Goal: Task Accomplishment & Management: Use online tool/utility

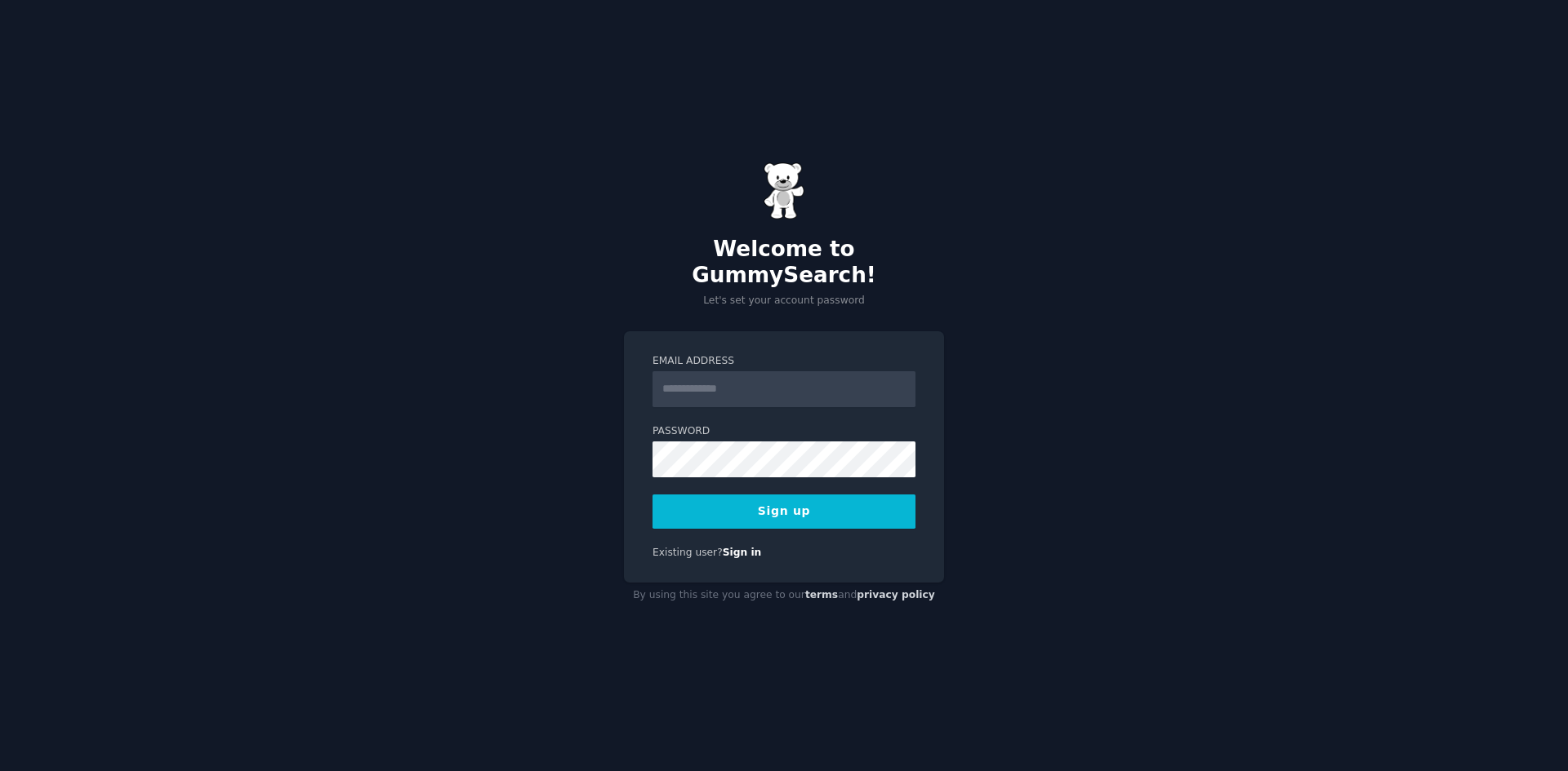
drag, startPoint x: 707, startPoint y: 377, endPoint x: 671, endPoint y: 375, distance: 36.1
click at [671, 375] on input "Email Address" at bounding box center [784, 389] width 263 height 36
click at [724, 379] on input "**********" at bounding box center [784, 389] width 263 height 36
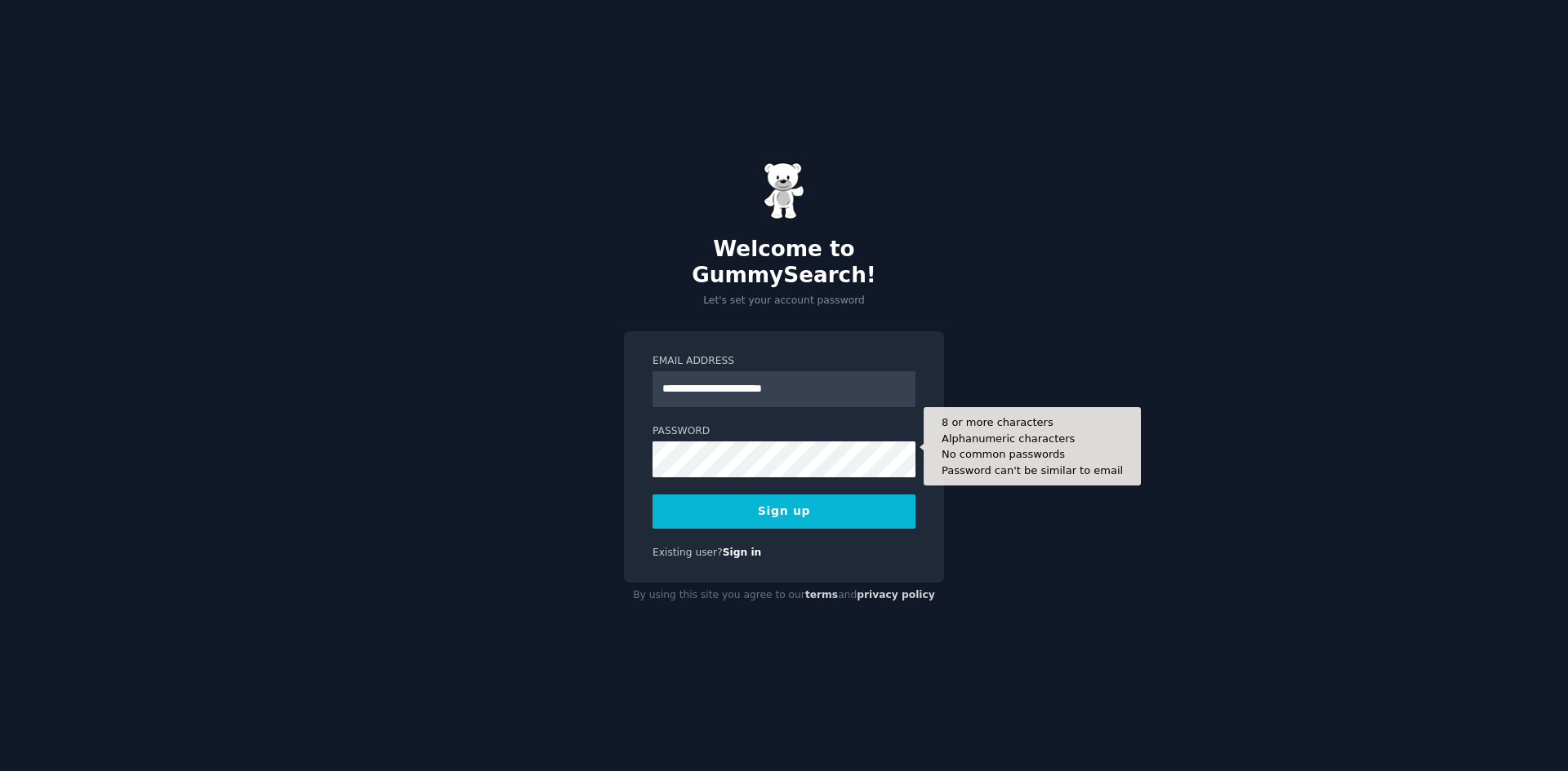
type input "**********"
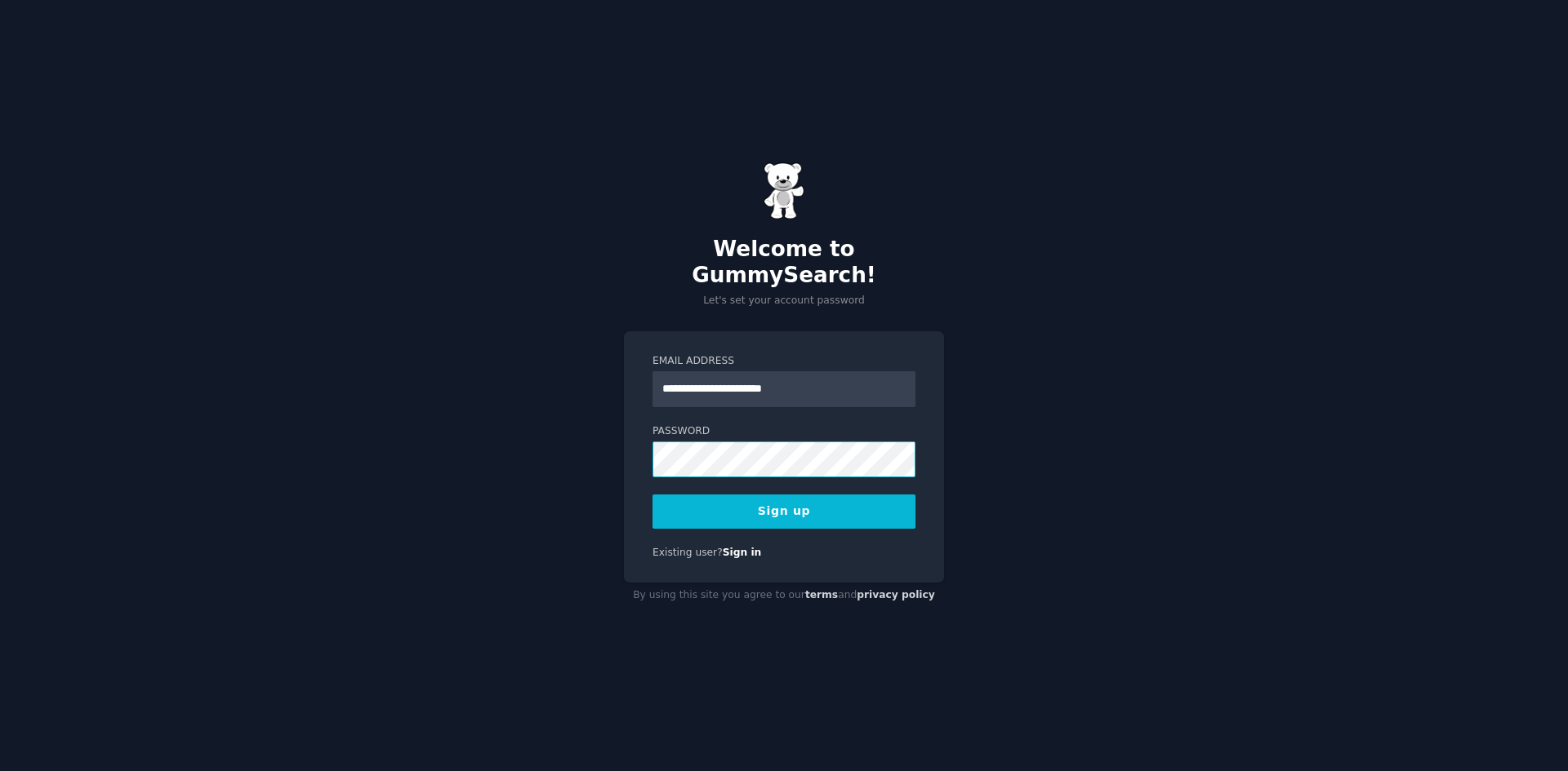
click at [600, 436] on div "**********" at bounding box center [784, 386] width 1568 height 771
click at [740, 496] on button "Sign up" at bounding box center [784, 512] width 263 height 34
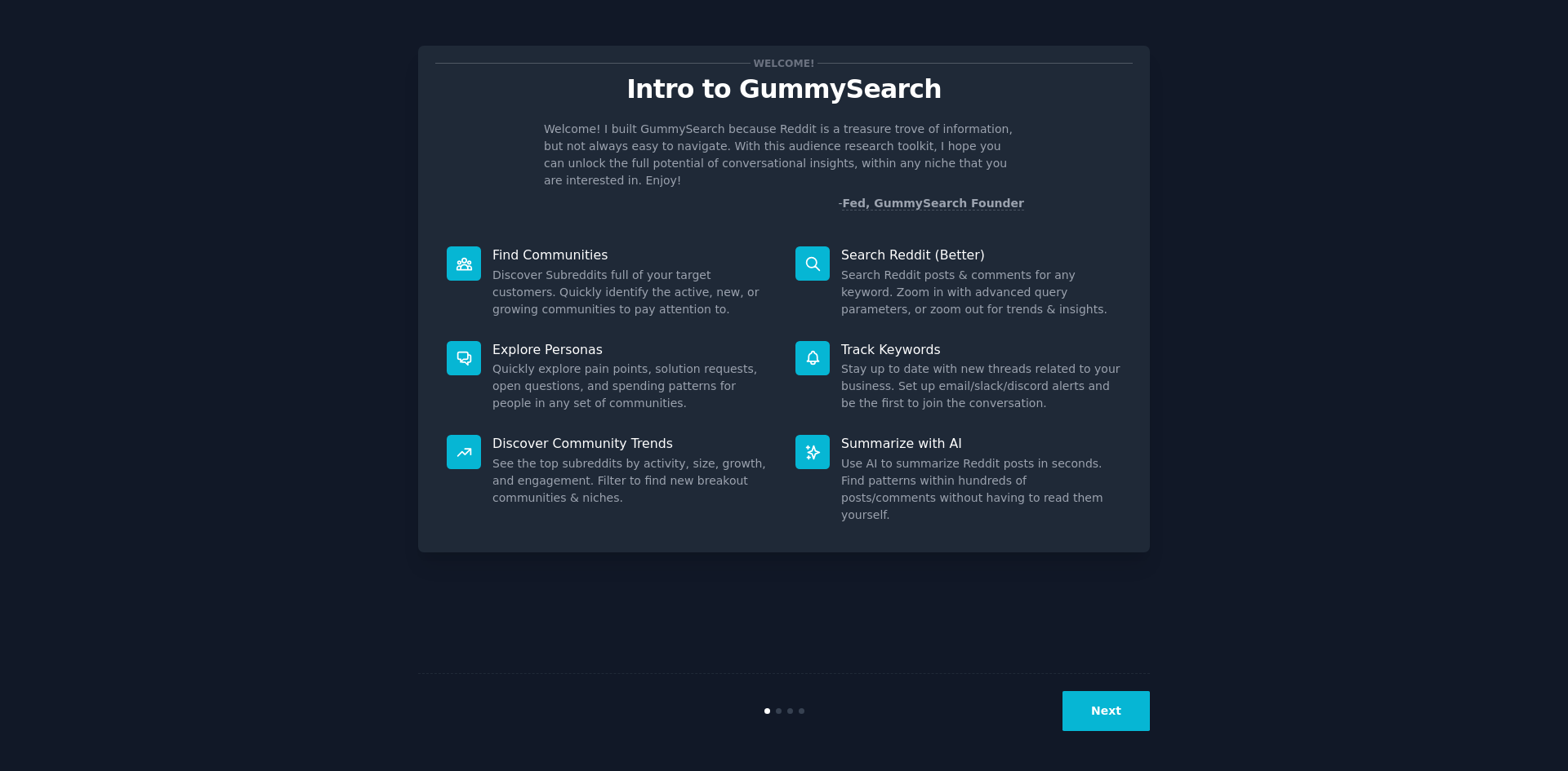
click at [466, 258] on icon at bounding box center [463, 263] width 14 height 11
click at [1111, 697] on button "Next" at bounding box center [1106, 711] width 87 height 40
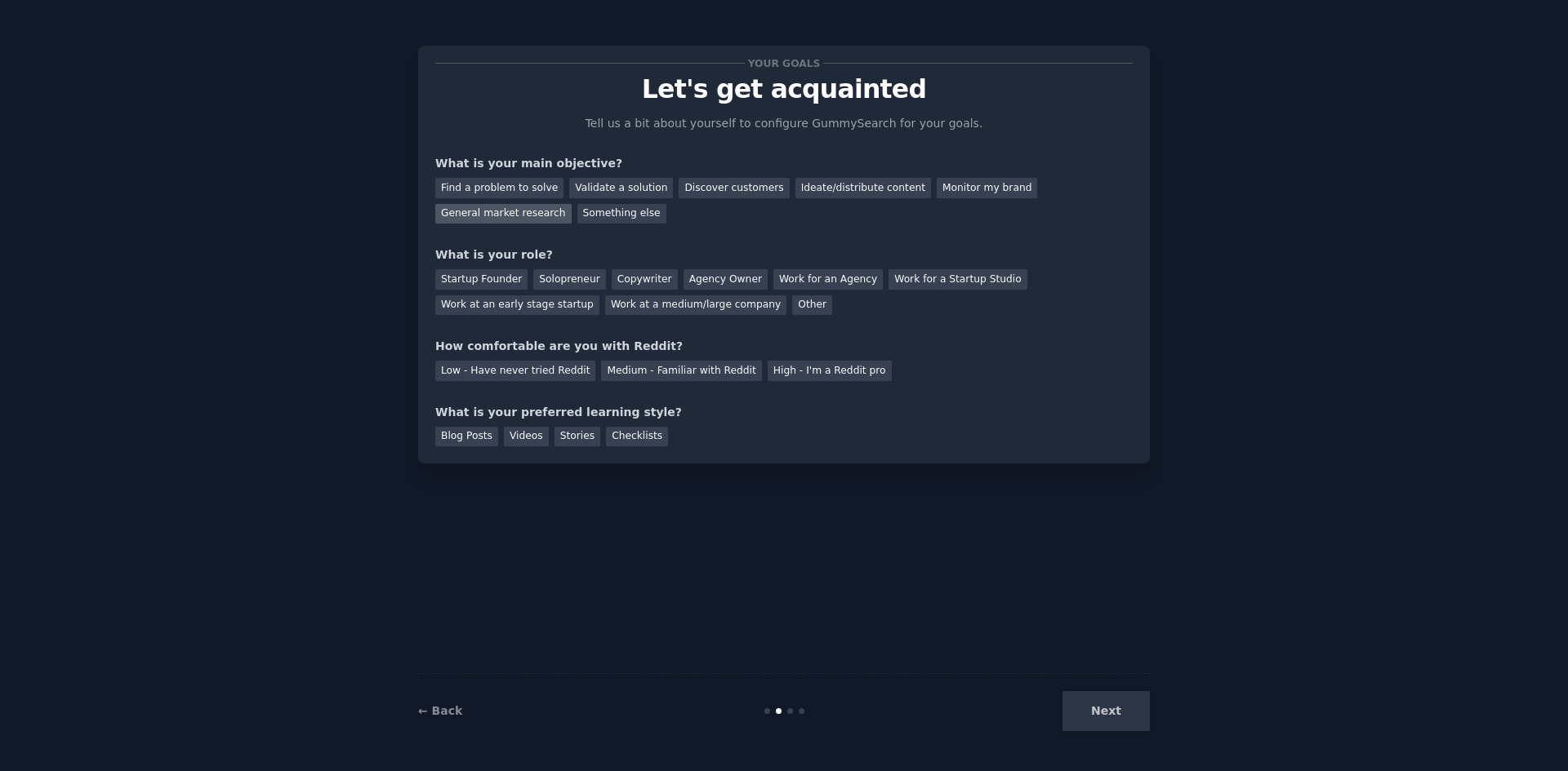
click at [572, 204] on div "General market research" at bounding box center [503, 214] width 137 height 20
click at [792, 306] on div "Other" at bounding box center [811, 306] width 40 height 20
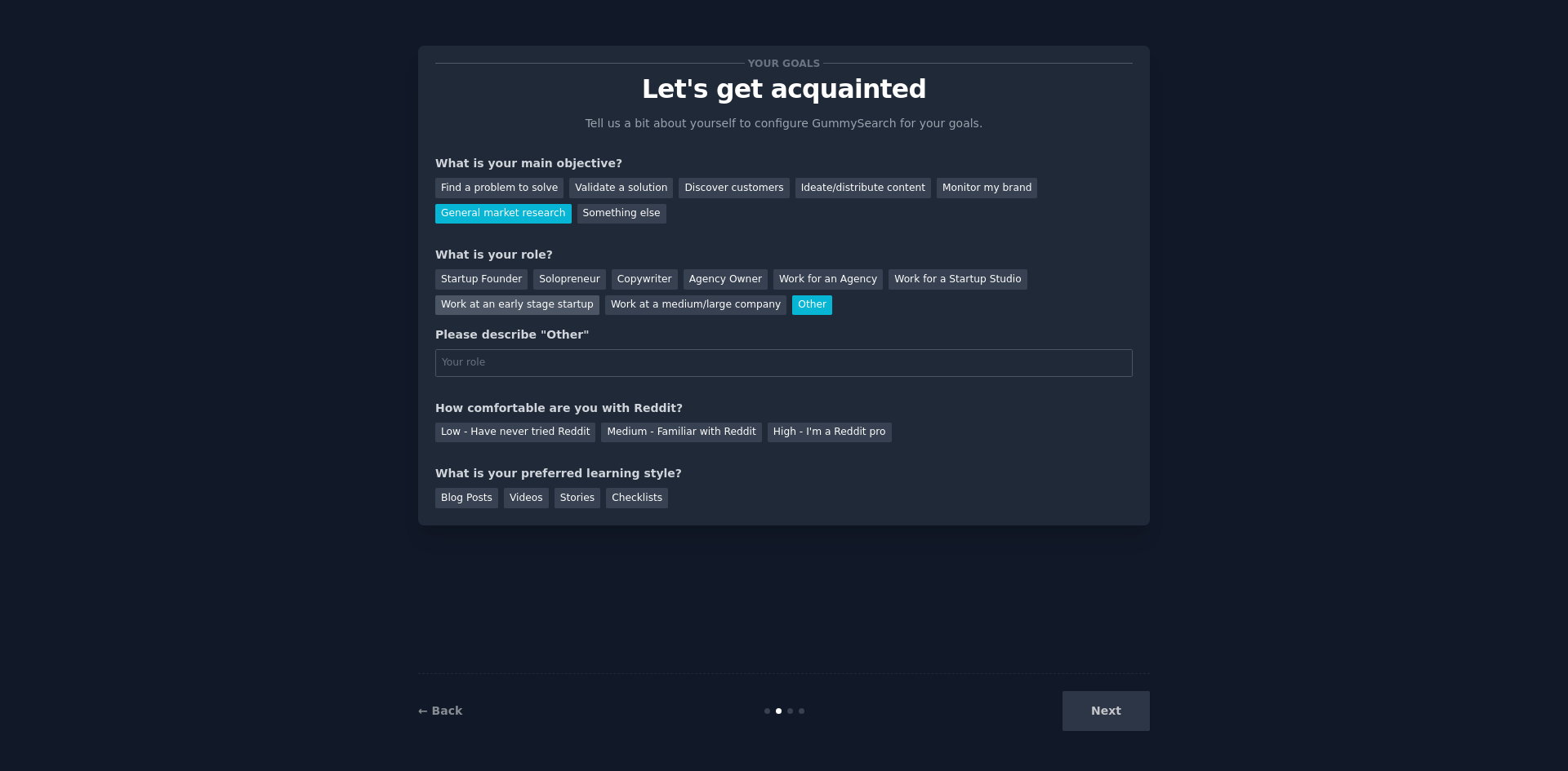
click at [600, 295] on div "Work at an early stage startup" at bounding box center [516, 306] width 164 height 20
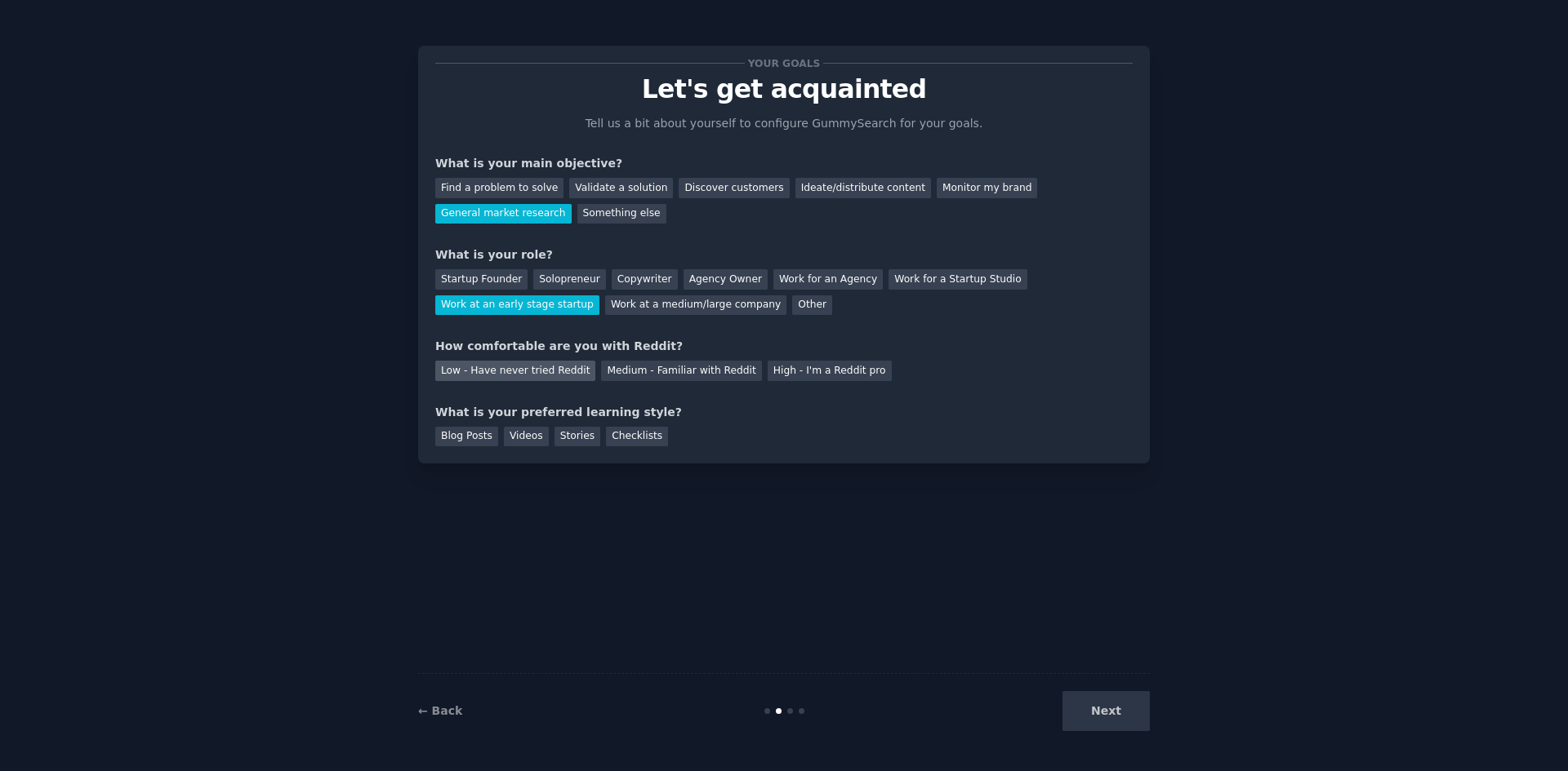
click at [538, 370] on div "Low - Have never tried Reddit" at bounding box center [515, 371] width 160 height 20
click at [615, 443] on div "Checklists" at bounding box center [636, 437] width 62 height 20
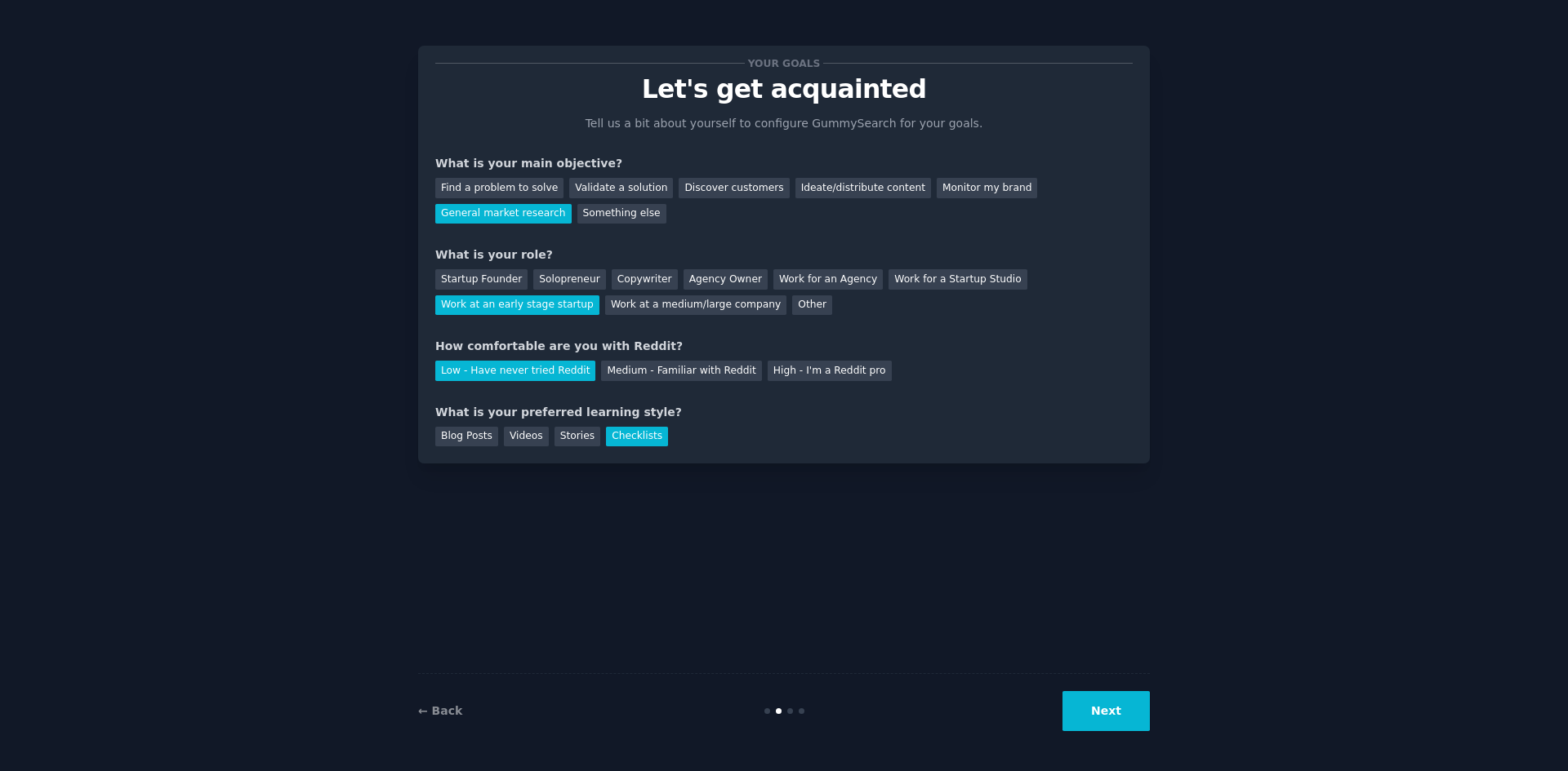
click at [1109, 715] on button "Next" at bounding box center [1106, 711] width 87 height 40
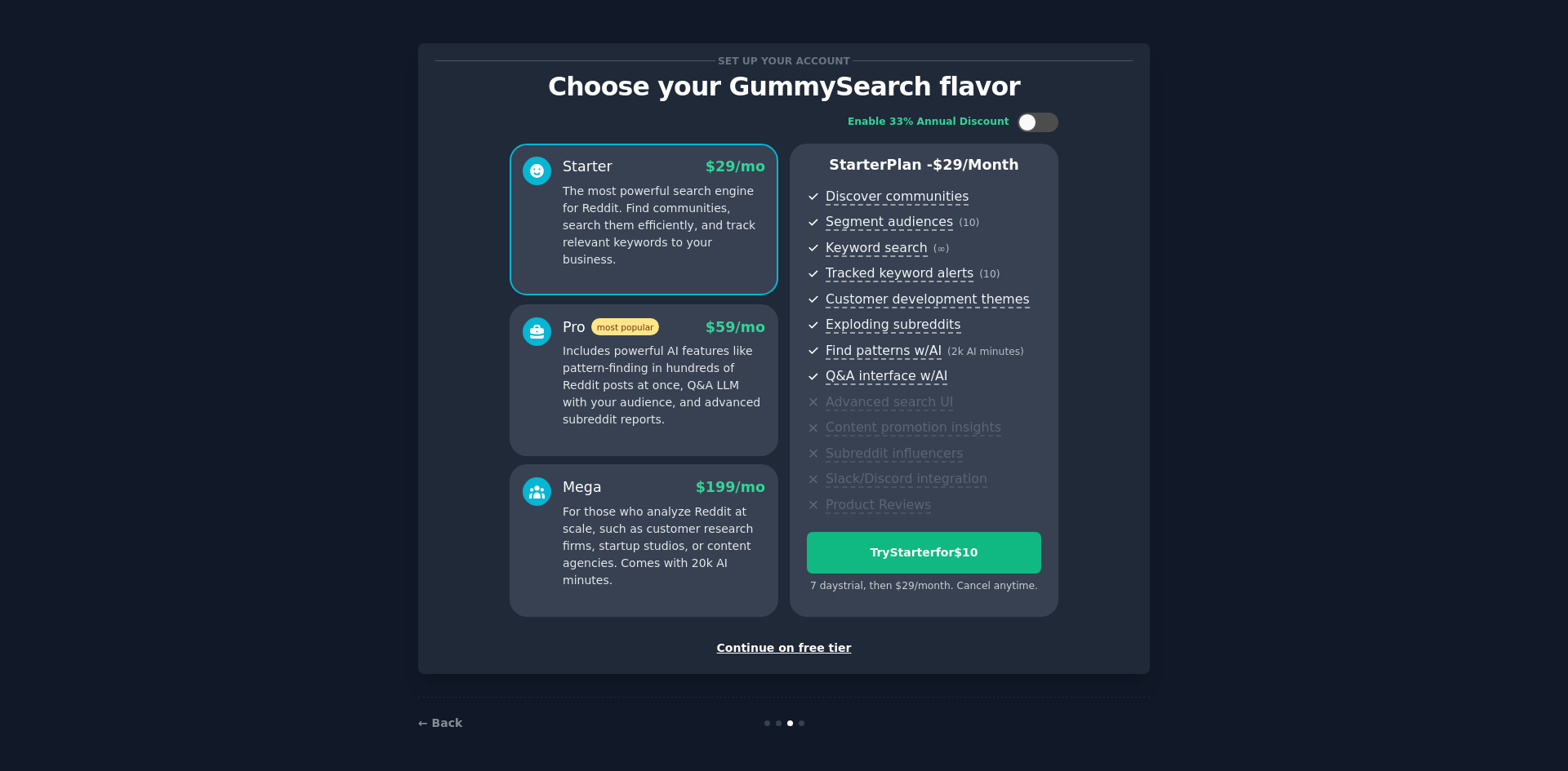
scroll to position [3, 0]
click at [781, 644] on div "Continue on free tier" at bounding box center [783, 648] width 697 height 17
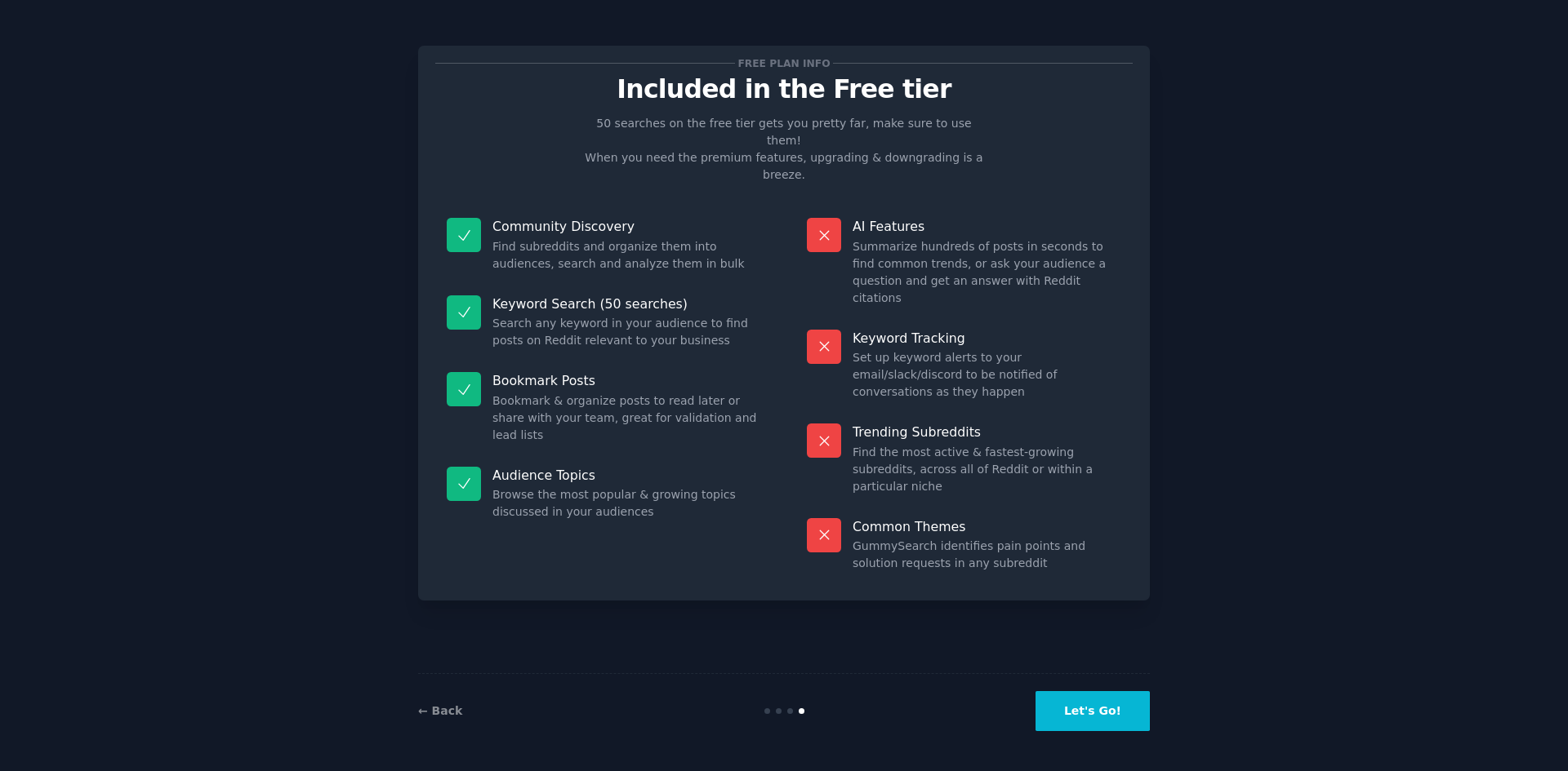
click at [1099, 715] on button "Let's Go!" at bounding box center [1092, 711] width 115 height 40
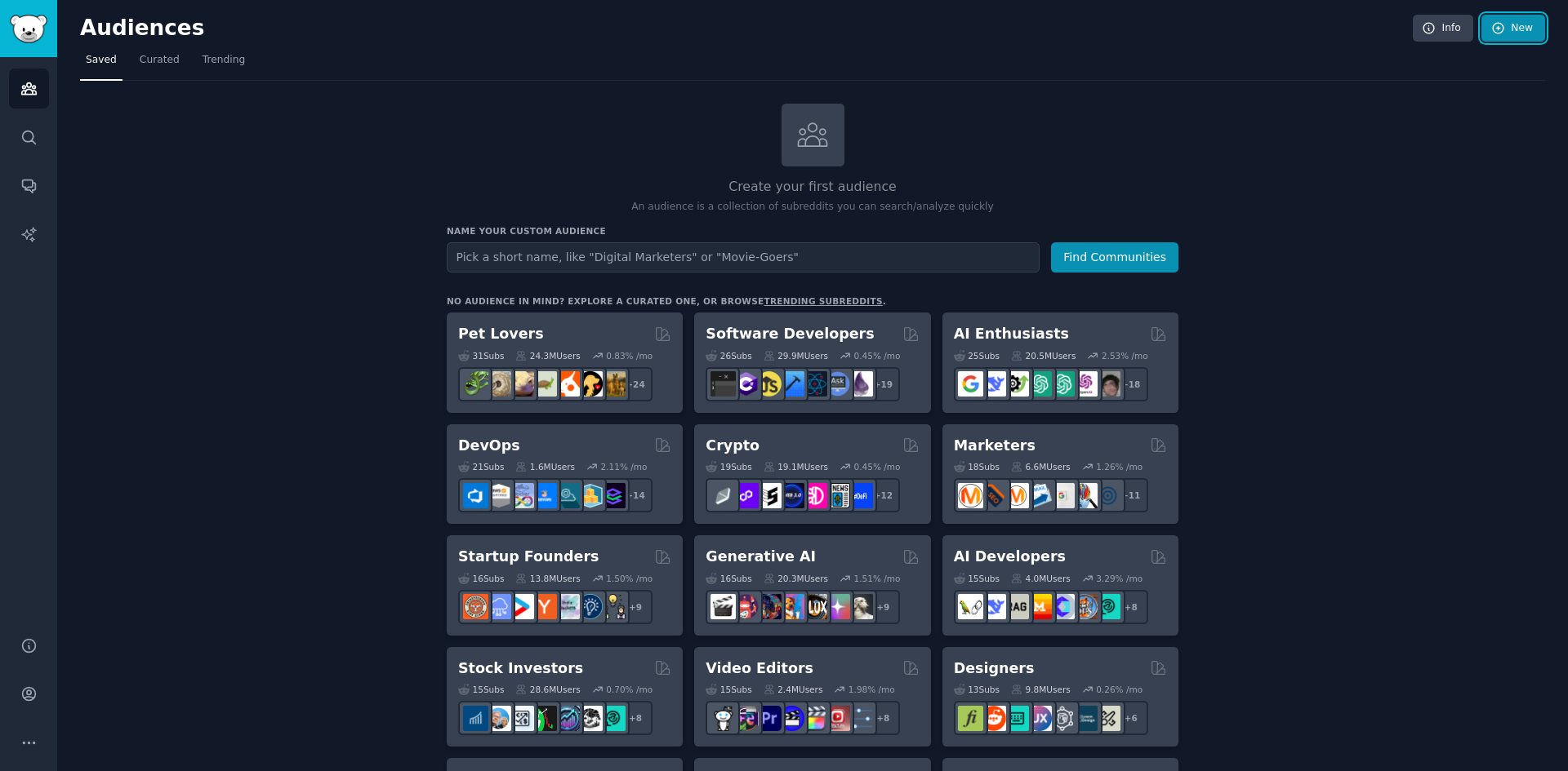
click at [1481, 35] on link "New" at bounding box center [1513, 28] width 64 height 28
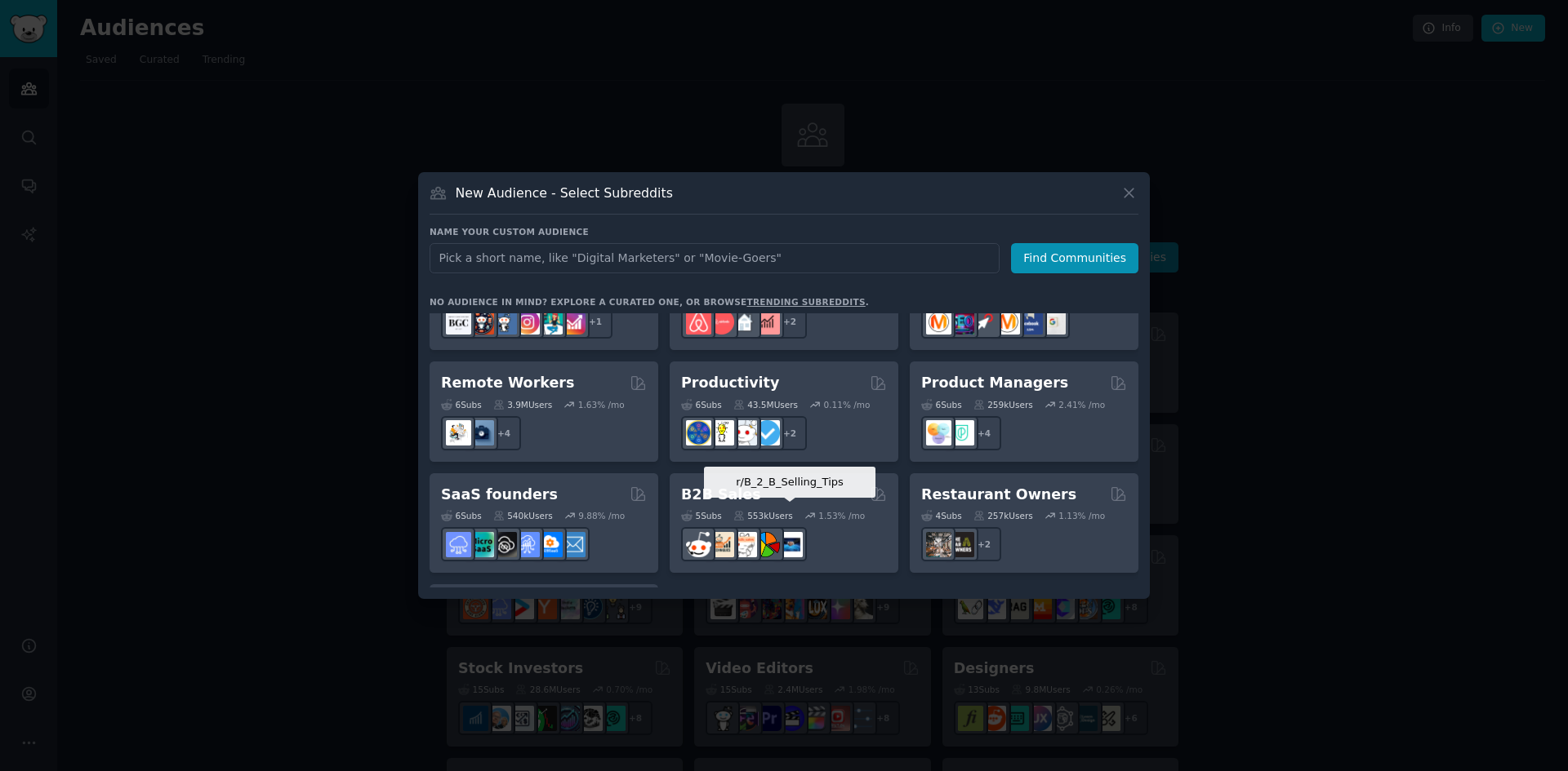
scroll to position [1275, 0]
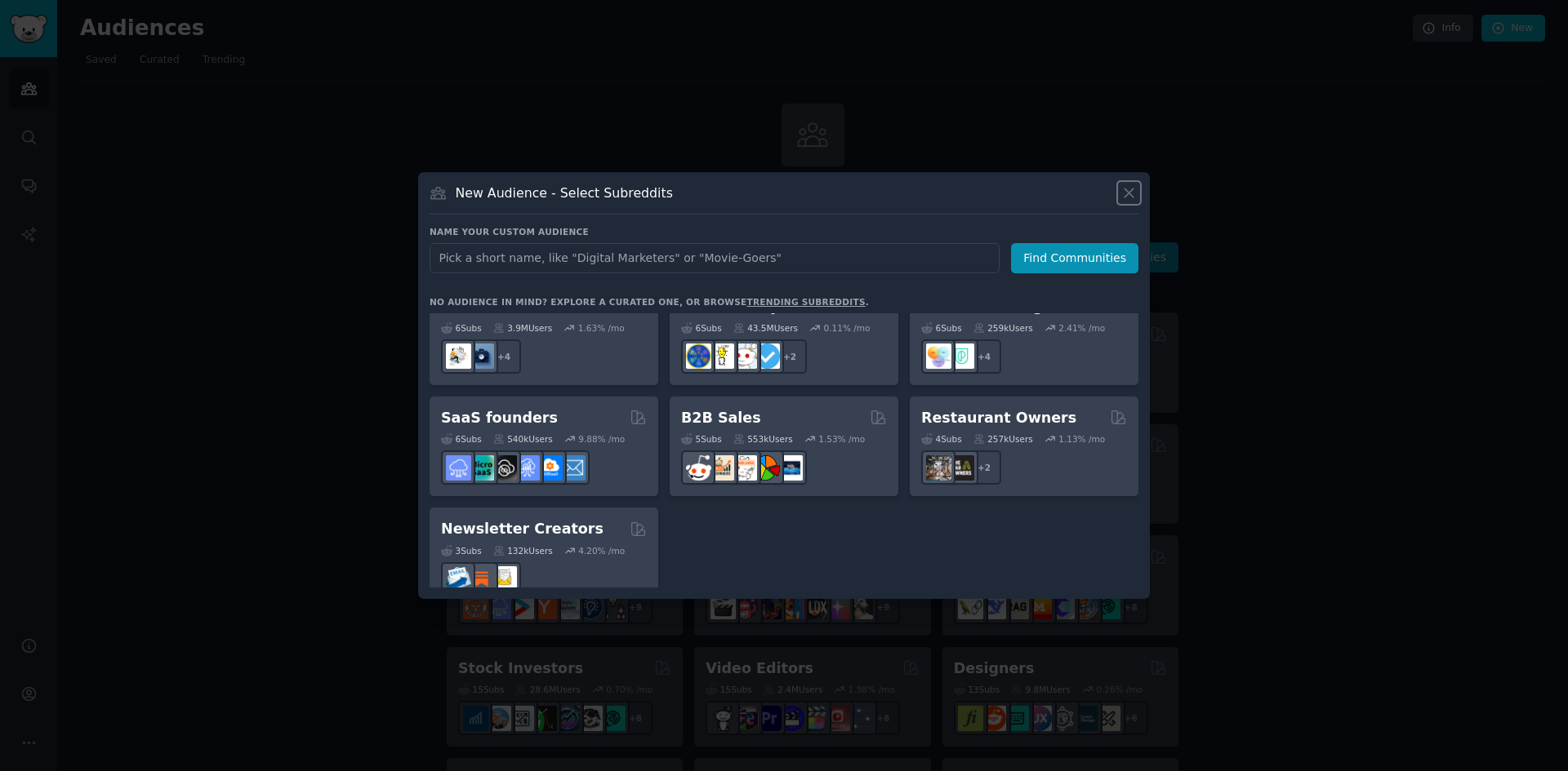
click at [1125, 189] on icon at bounding box center [1129, 193] width 9 height 9
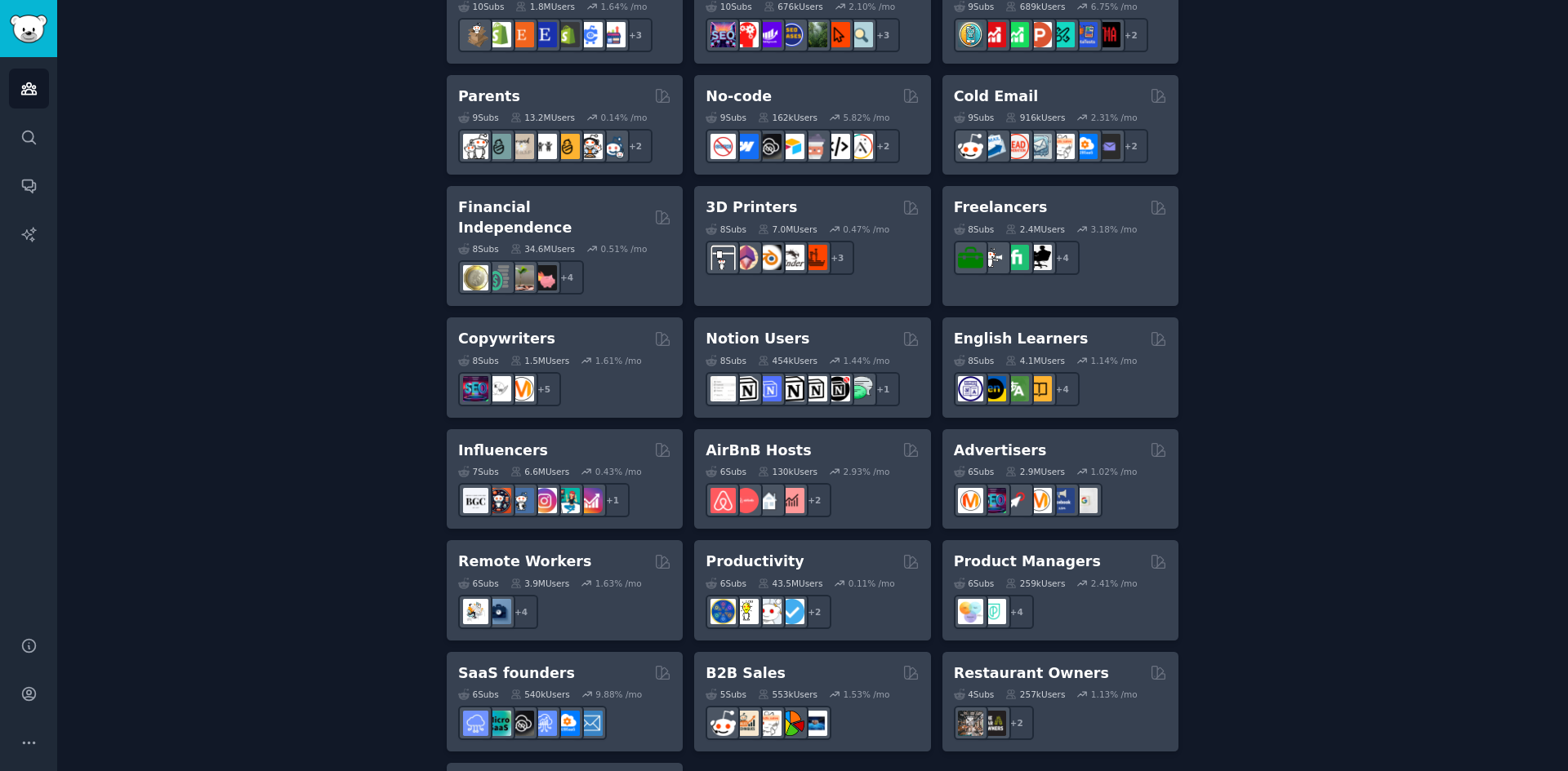
scroll to position [1088, 0]
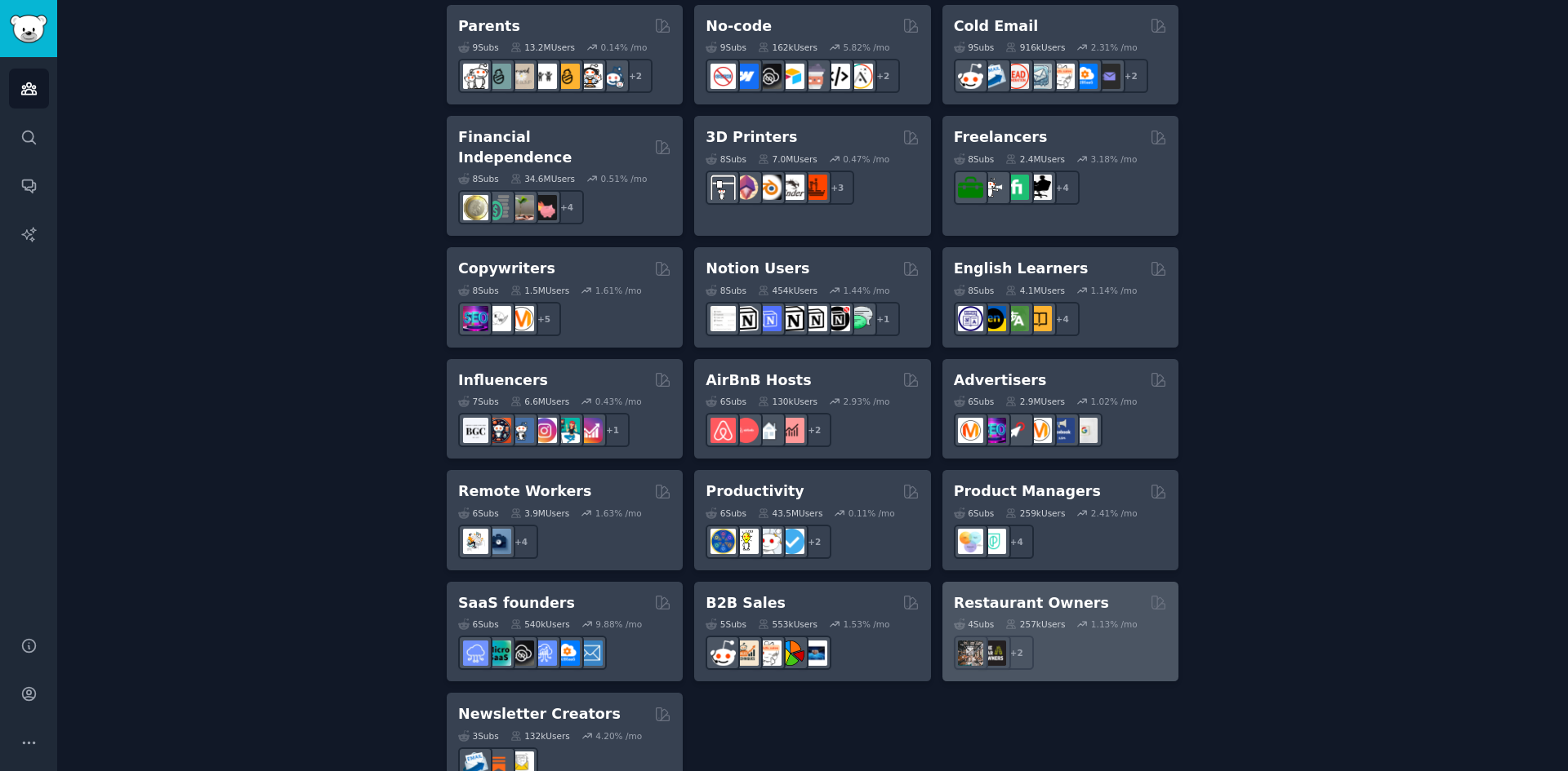
click at [1052, 594] on h2 "Restaurant Owners" at bounding box center [1031, 604] width 155 height 20
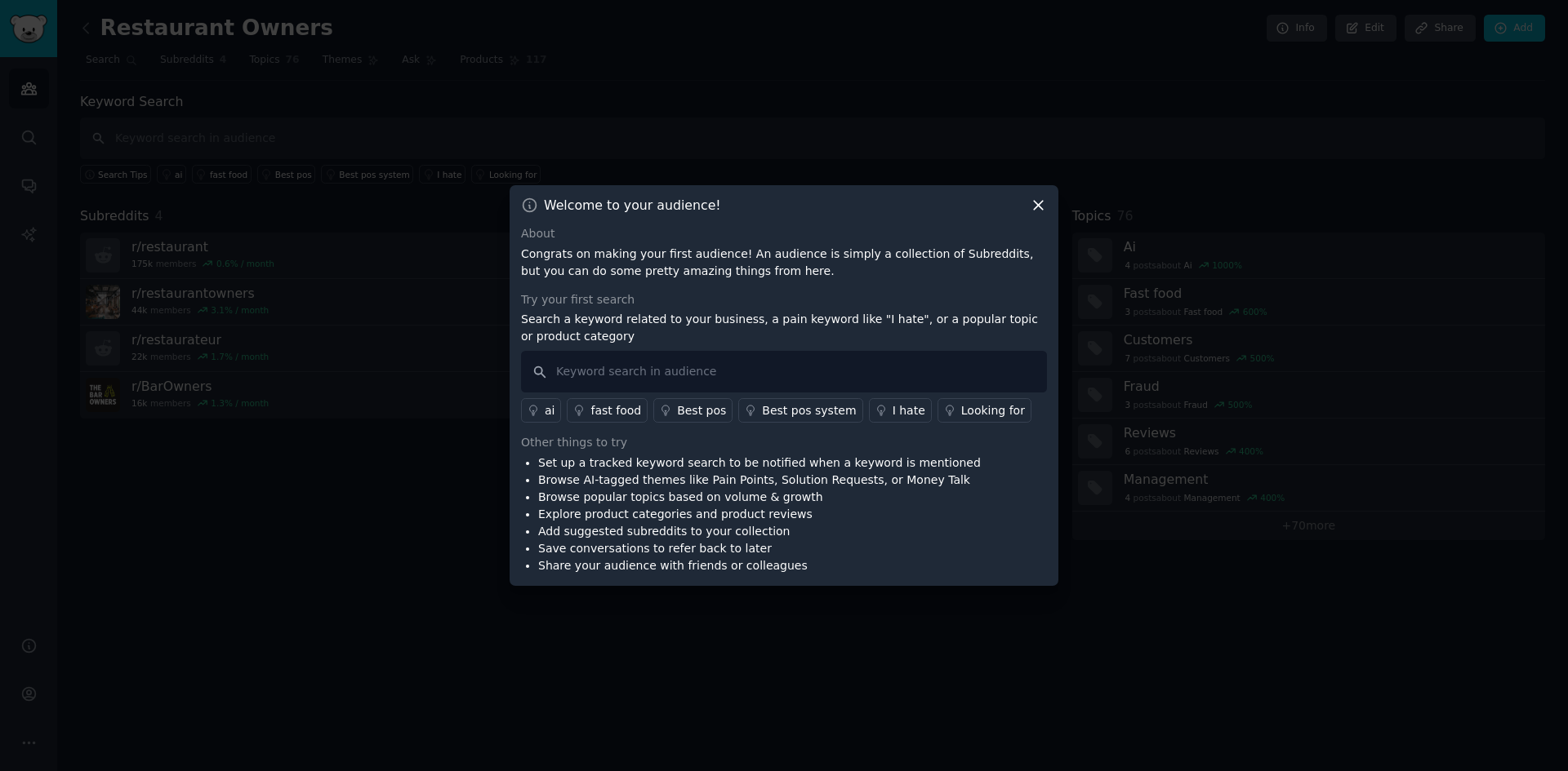
click at [1035, 211] on icon at bounding box center [1038, 205] width 17 height 17
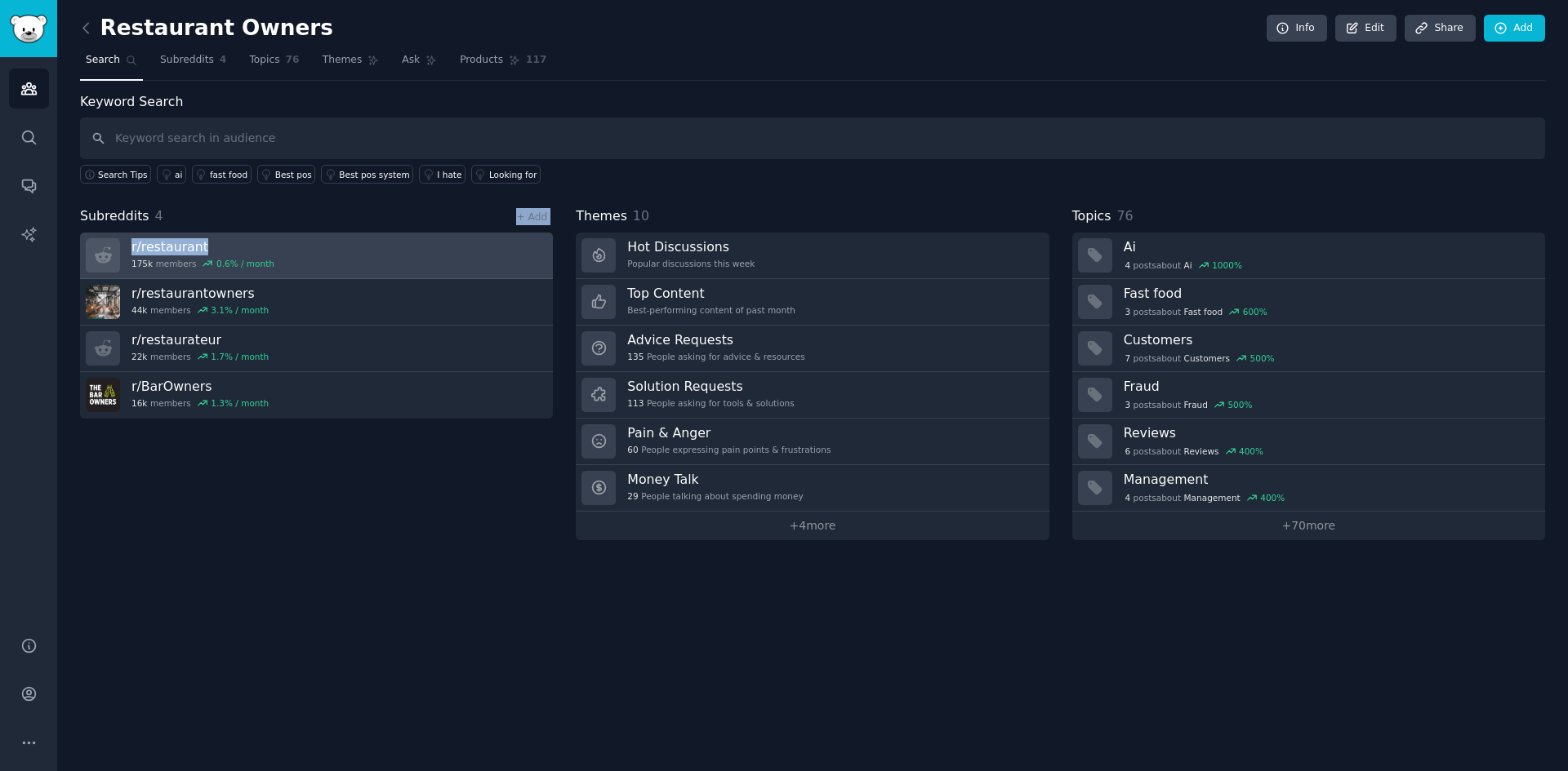
drag, startPoint x: 179, startPoint y: 199, endPoint x: 211, endPoint y: 246, distance: 56.9
click at [211, 246] on div "Keyword Search Search Tips ai fast food Best pos Best pos system I hate Looking…" at bounding box center [812, 317] width 1465 height 448
copy div "+ Add r/ restaurant"
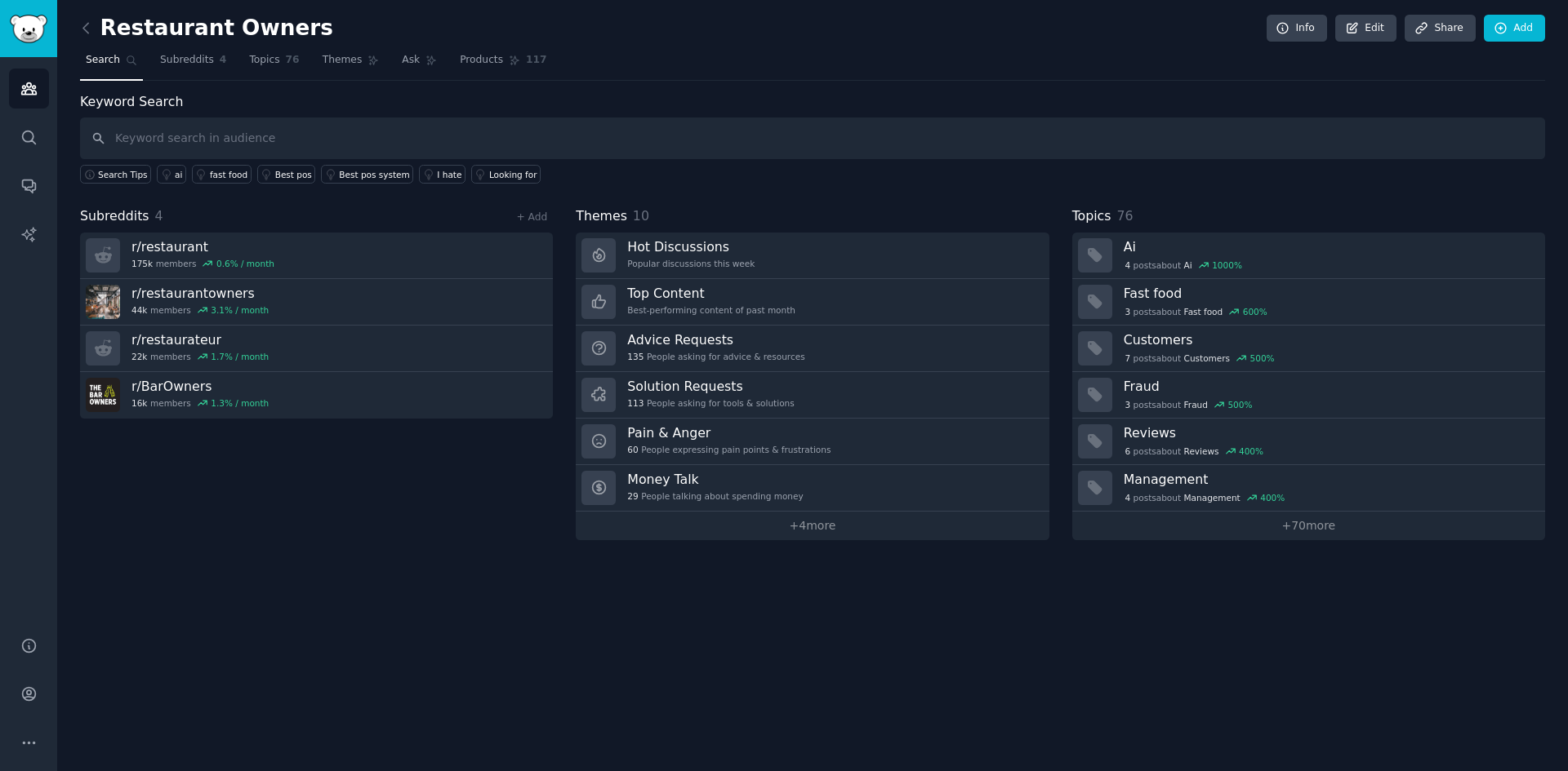
click at [228, 508] on div "Subreddits 4 + Add r/ restaurant 175k members 0.6 % / month r/ restaurantowners…" at bounding box center [316, 373] width 473 height 334
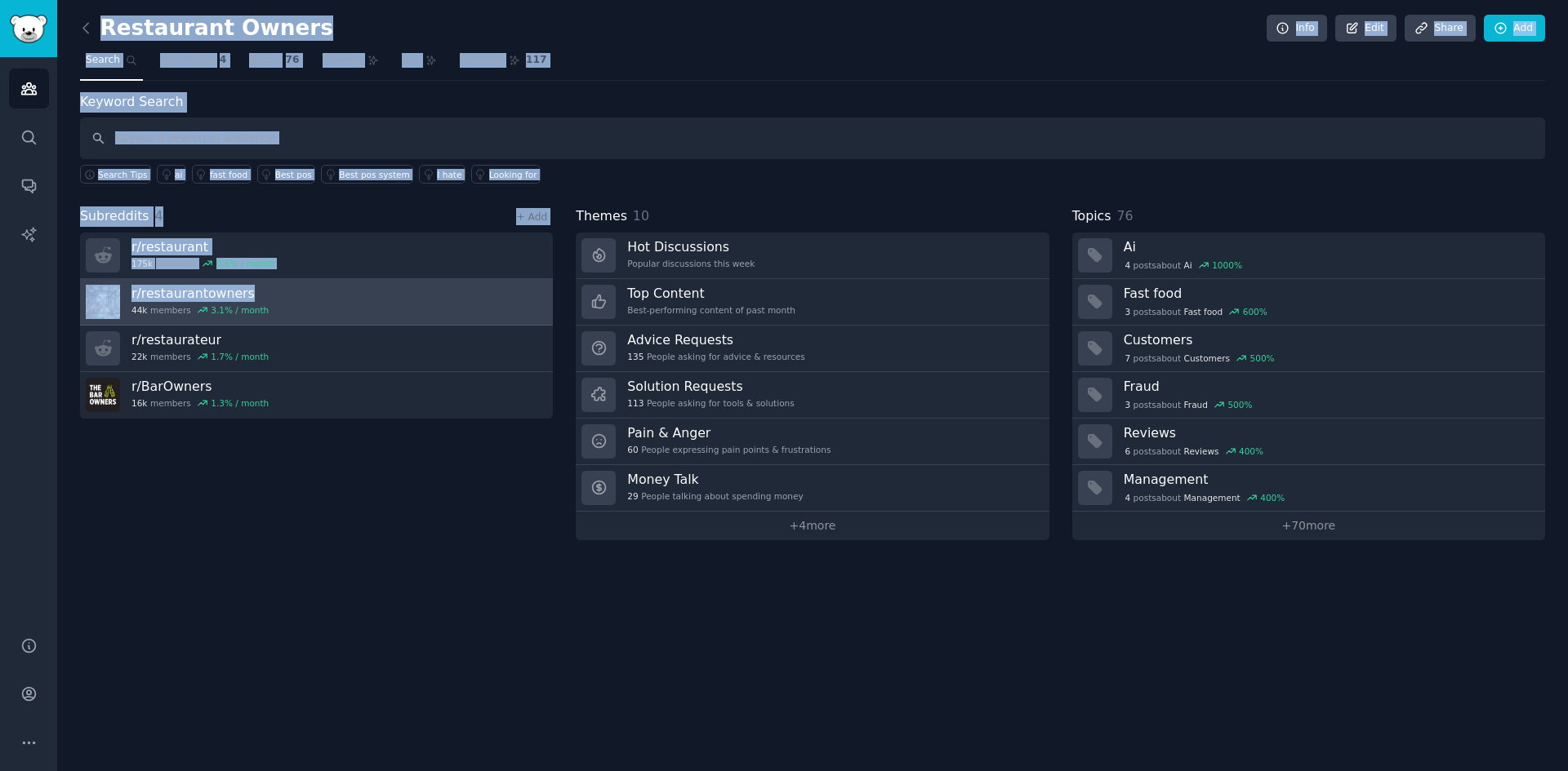
drag, startPoint x: 52, startPoint y: 293, endPoint x: 244, endPoint y: 289, distance: 192.0
click at [244, 289] on div "Audiences Search Conversations AI Reports Help Account More Restaurant Owners I…" at bounding box center [784, 386] width 1568 height 771
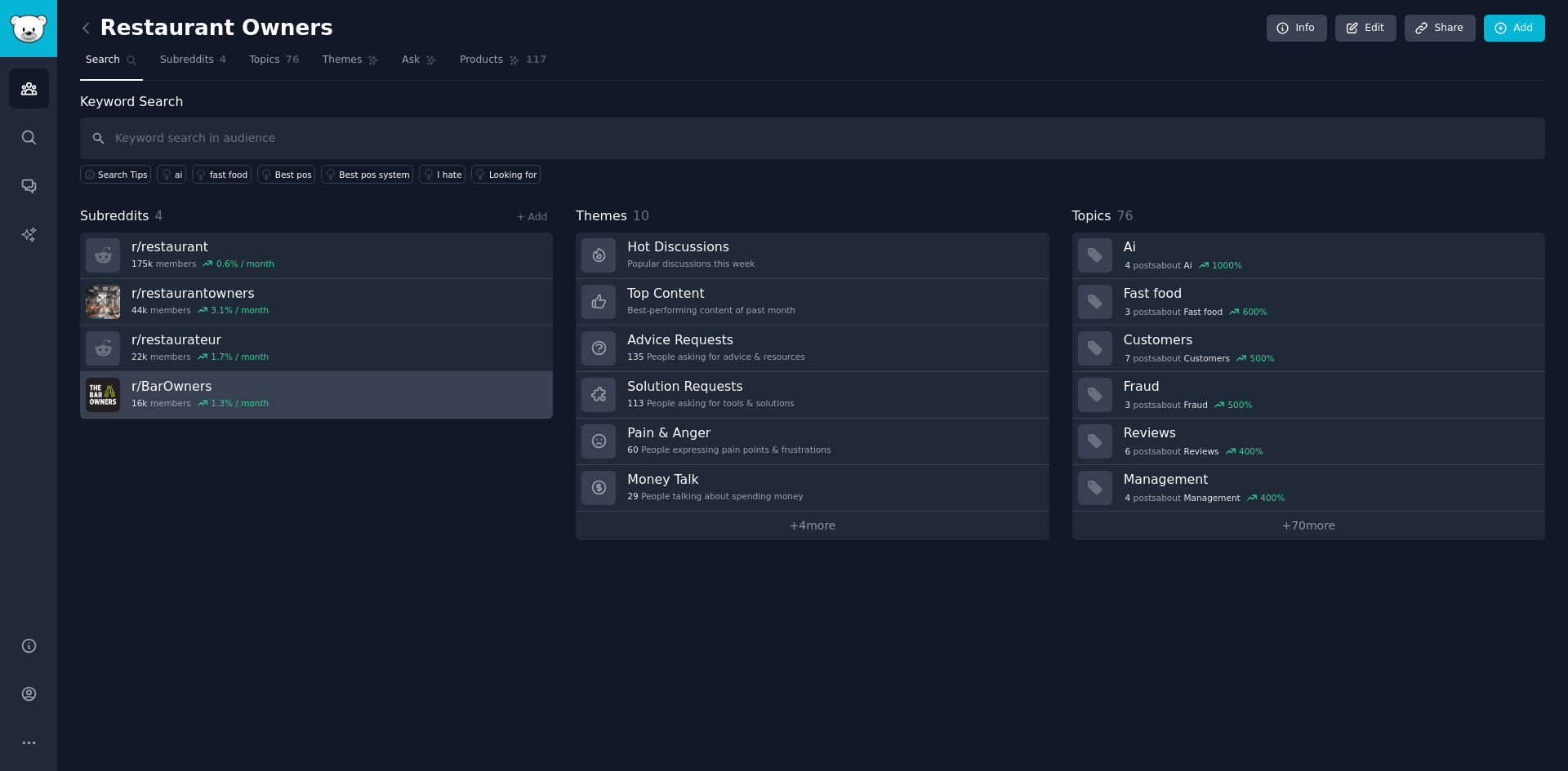
drag, startPoint x: 204, startPoint y: 487, endPoint x: 112, endPoint y: 386, distance: 136.6
click at [204, 486] on div "Subreddits 4 + Add r/ restaurant 175k members 0.6 % / month r/ restaurantowners…" at bounding box center [316, 373] width 473 height 334
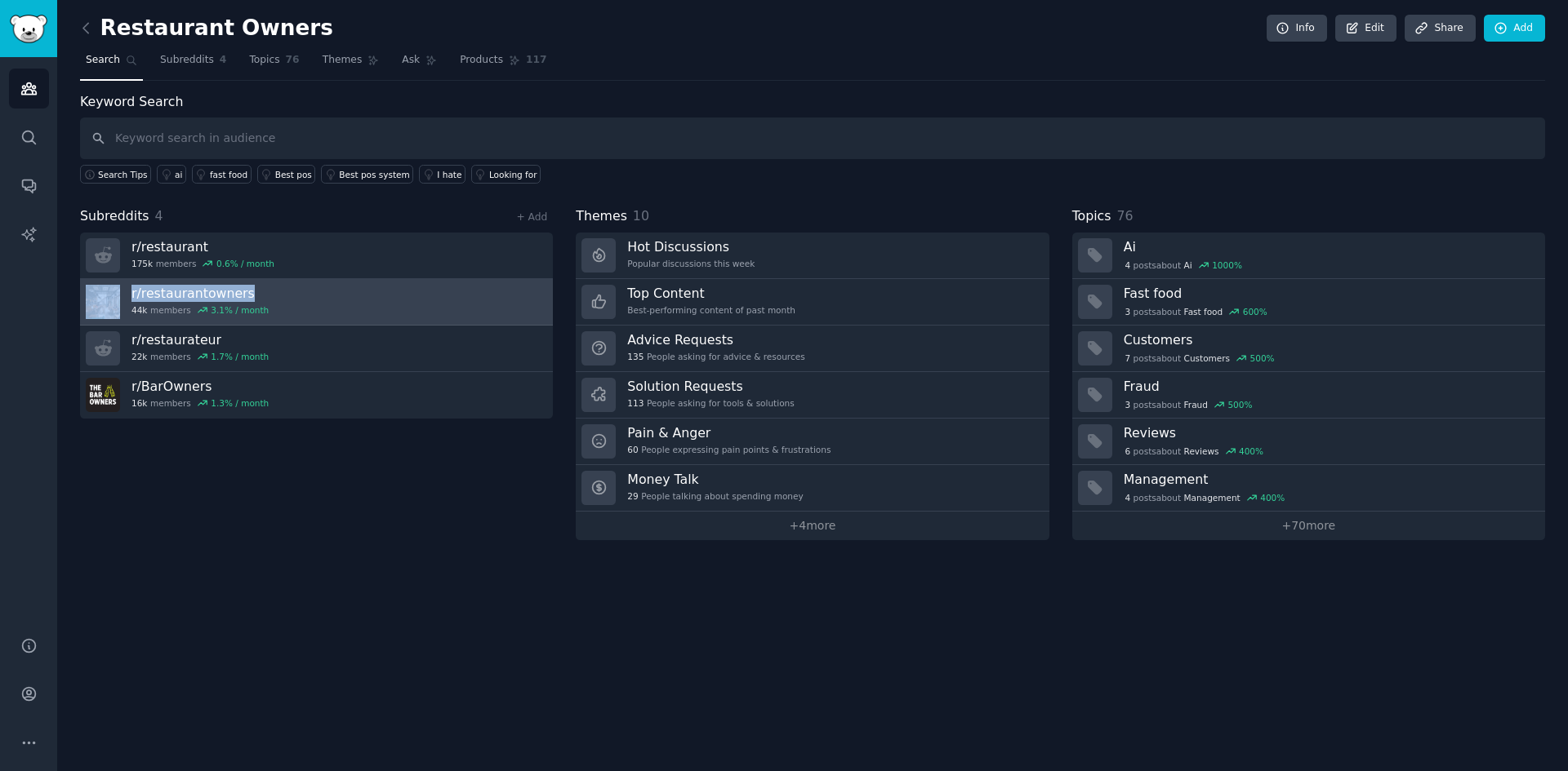
drag, startPoint x: 68, startPoint y: 295, endPoint x: 246, endPoint y: 292, distance: 178.0
click at [246, 292] on div "Restaurant Owners Info Edit Share Add Search Subreddits 4 Topics 76 Themes Ask …" at bounding box center [812, 386] width 1510 height 771
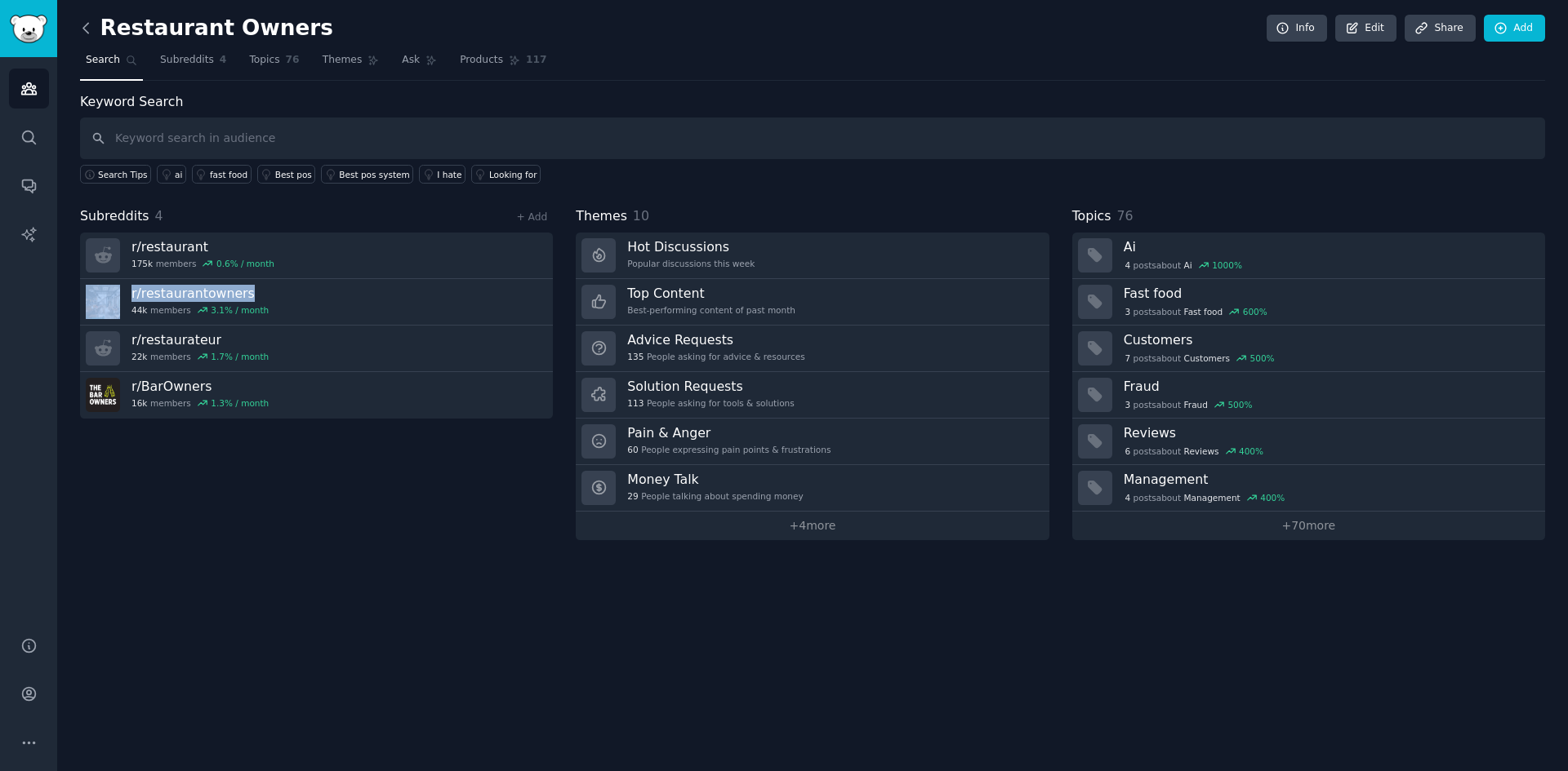
click at [87, 25] on icon at bounding box center [86, 28] width 17 height 17
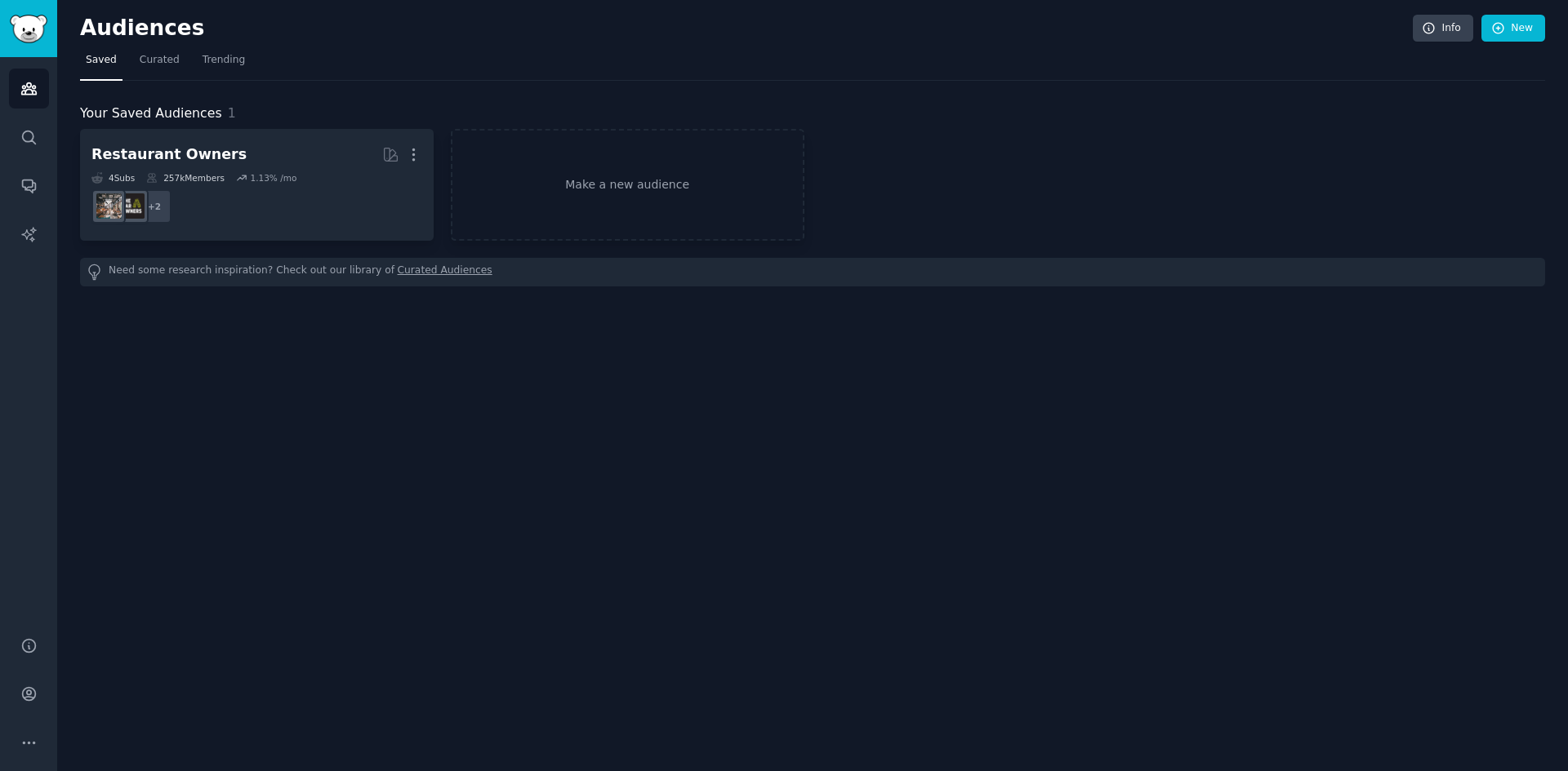
click at [87, 25] on h2 "Audiences" at bounding box center [746, 28] width 1333 height 26
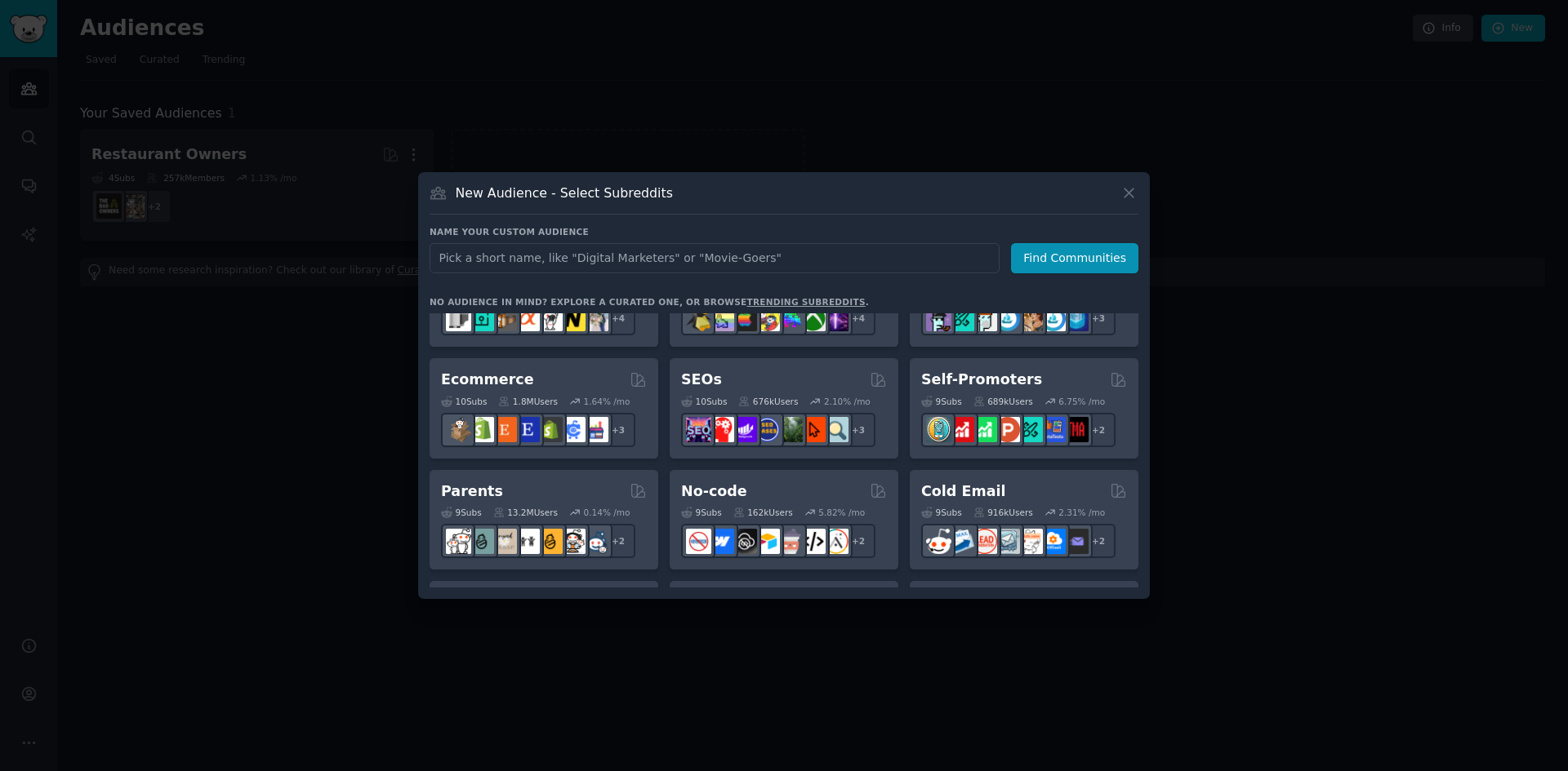
scroll to position [622, 0]
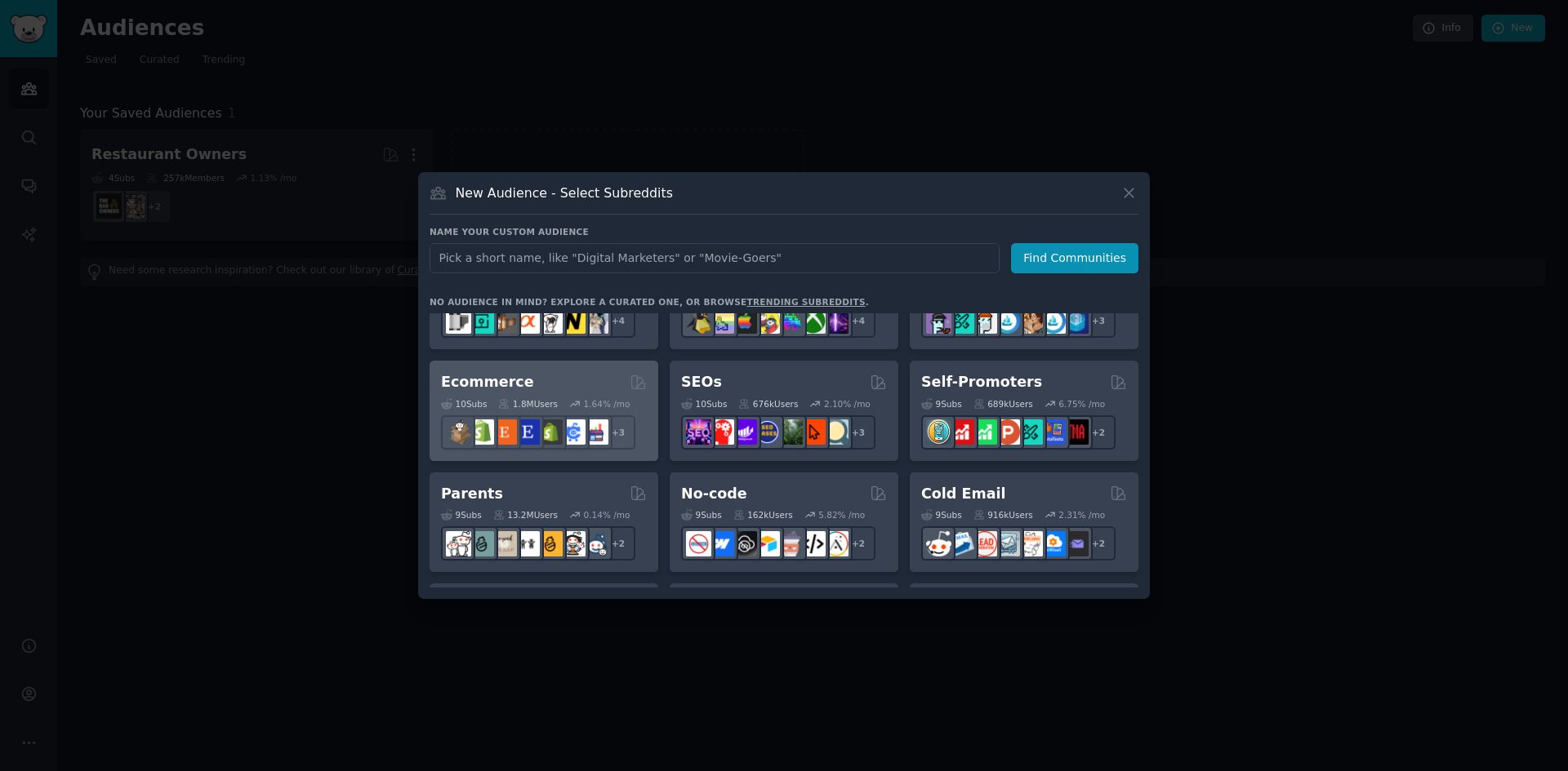
click at [495, 377] on h2 "Ecommerce" at bounding box center [488, 382] width 93 height 20
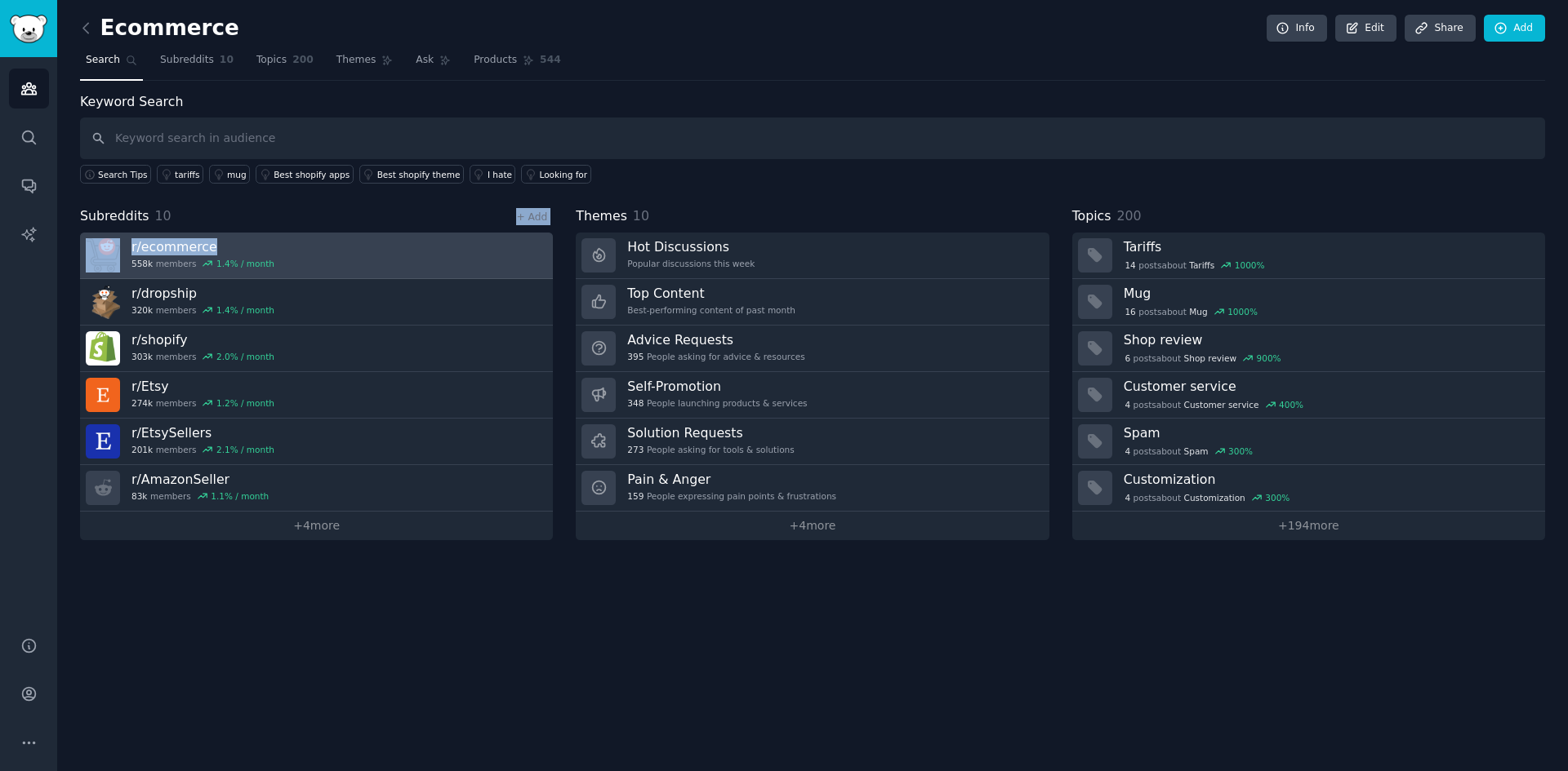
drag, startPoint x: 187, startPoint y: 218, endPoint x: 217, endPoint y: 250, distance: 43.9
click at [217, 250] on div "Subreddits 10 + Add r/ ecommerce 558k members 1.4 % / month r/ dropship 320k me…" at bounding box center [316, 373] width 473 height 334
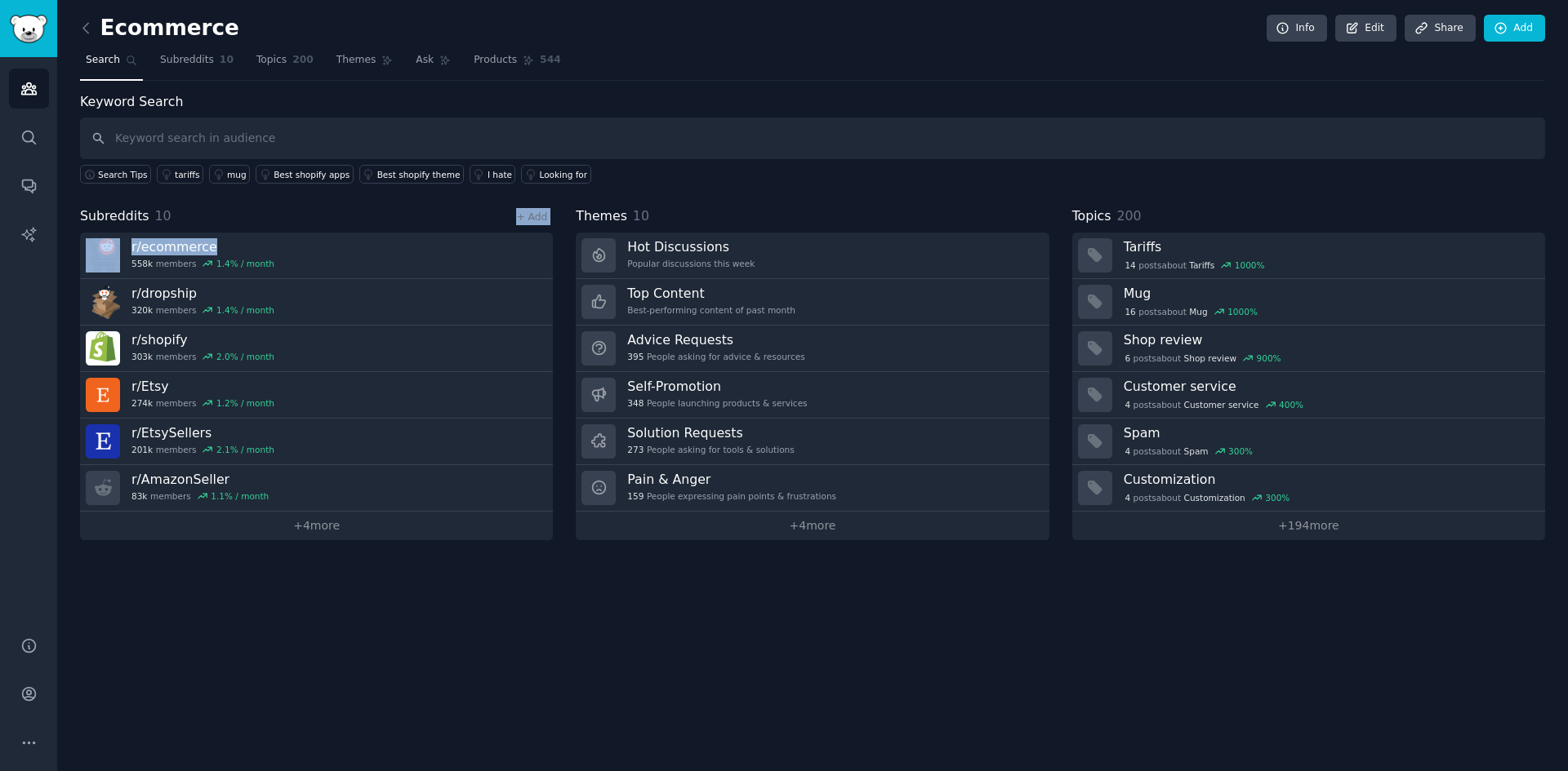
click at [214, 210] on div "Subreddits 10 + Add" at bounding box center [316, 217] width 473 height 20
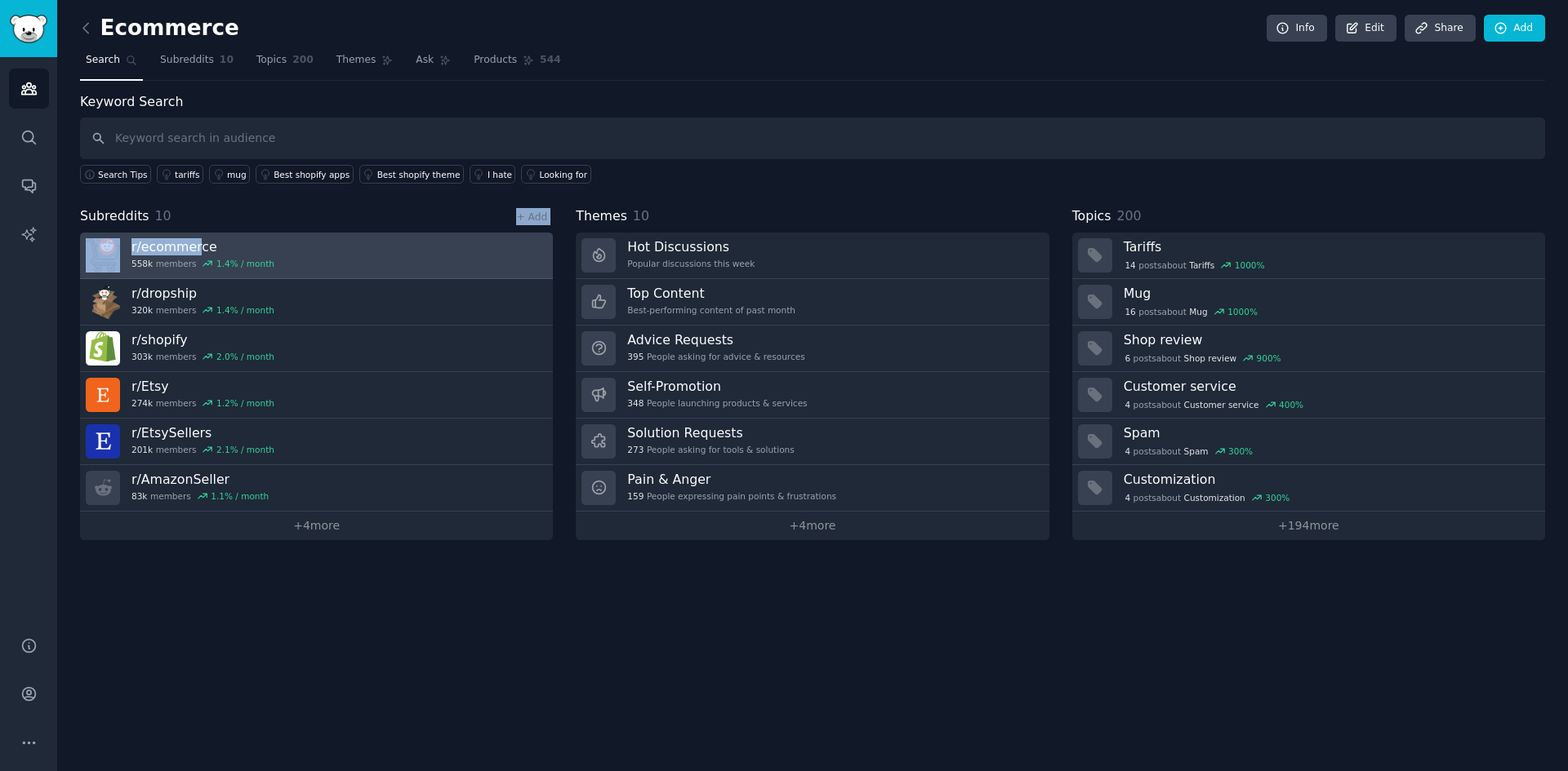
drag, startPoint x: 256, startPoint y: 224, endPoint x: 196, endPoint y: 255, distance: 67.5
click at [196, 255] on div "Subreddits 10 + Add r/ ecommerce 558k members 1.4 % / month r/ dropship 320k me…" at bounding box center [316, 373] width 473 height 334
click at [290, 238] on link "r/ ecommerce 558k members 1.4 % / month" at bounding box center [316, 256] width 473 height 47
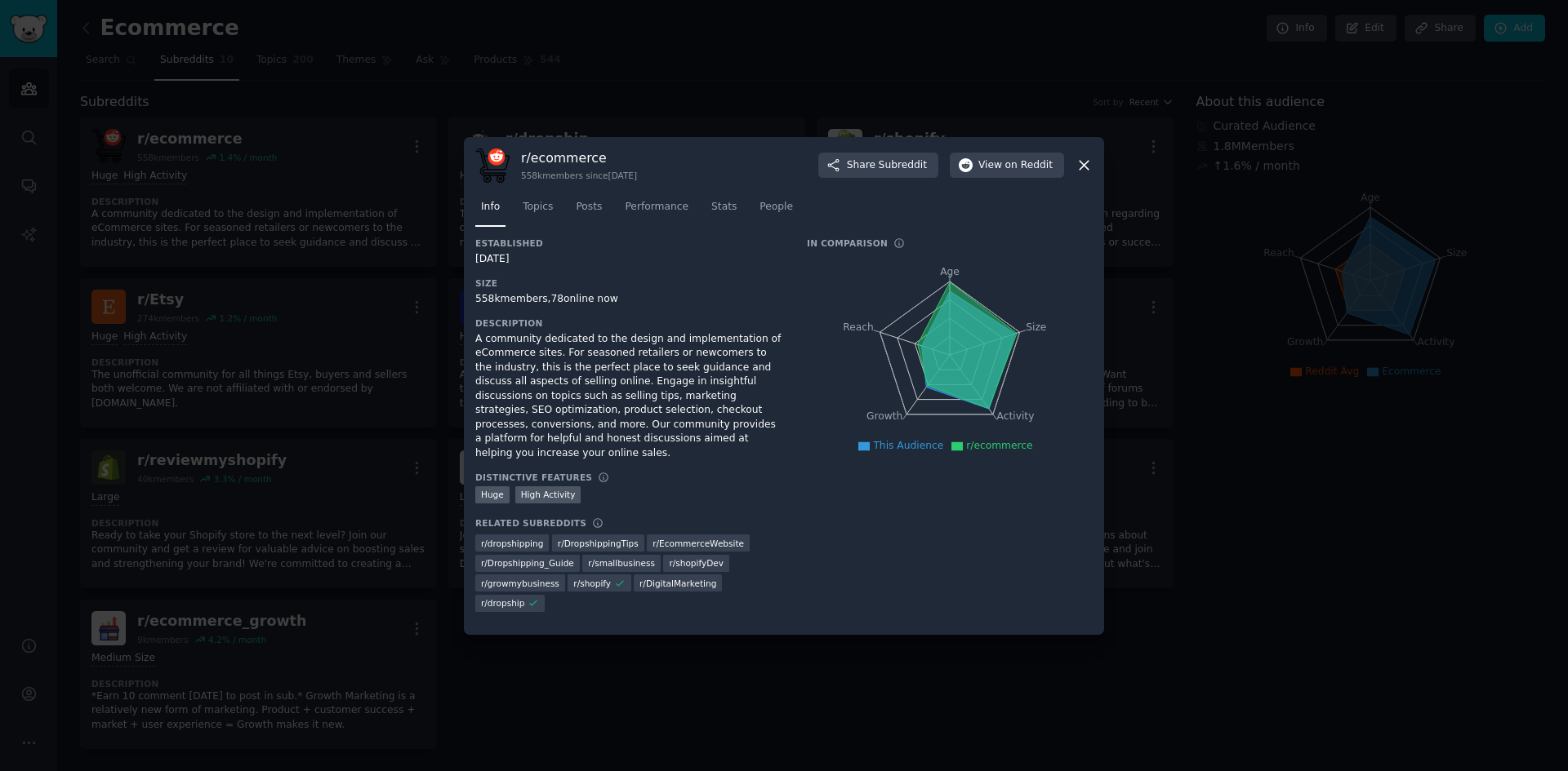
click at [1082, 174] on icon at bounding box center [1084, 166] width 17 height 17
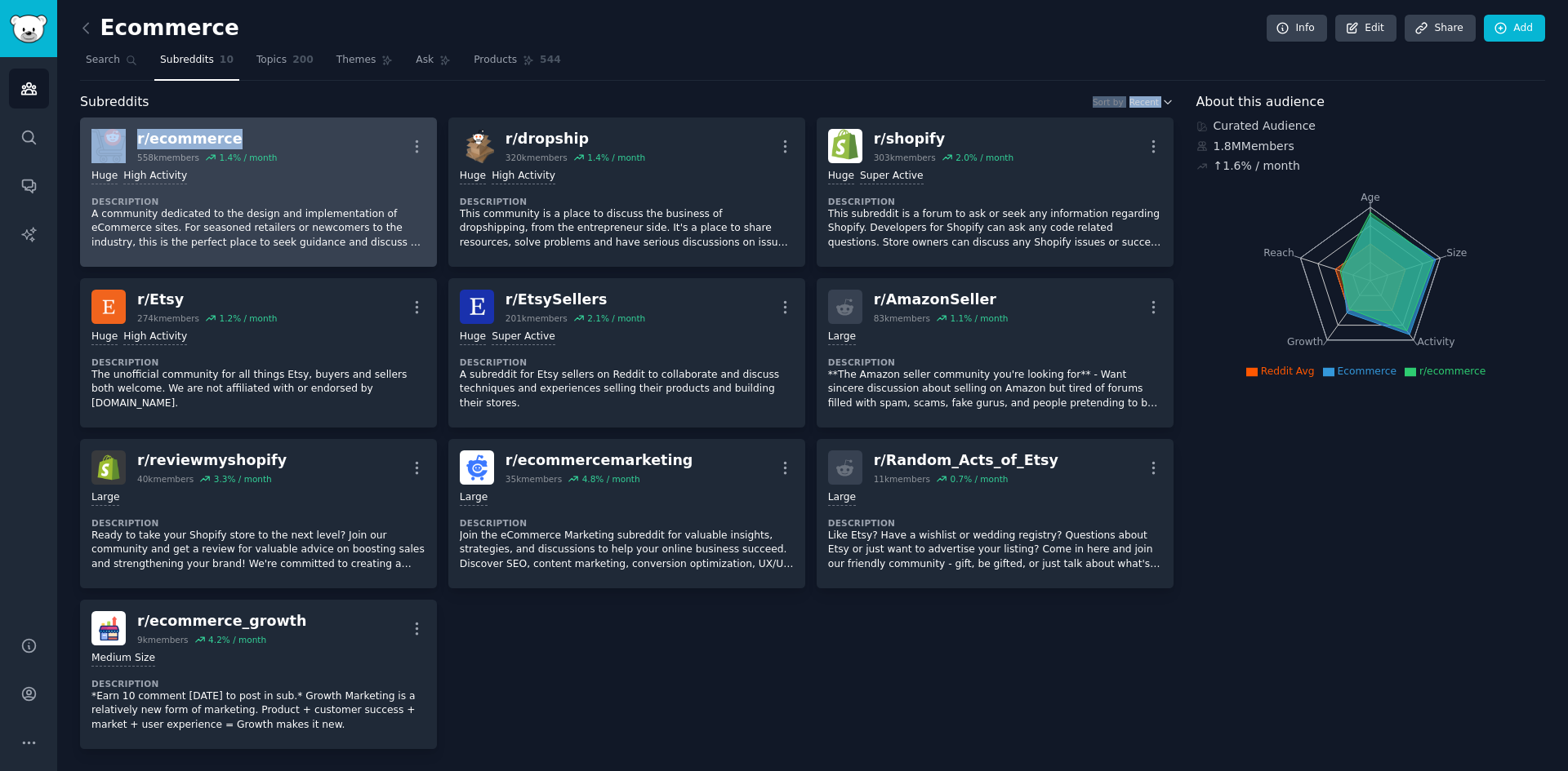
drag, startPoint x: 167, startPoint y: 106, endPoint x: 223, endPoint y: 138, distance: 64.5
copy div "Sort by Recent r/ ecommerce"
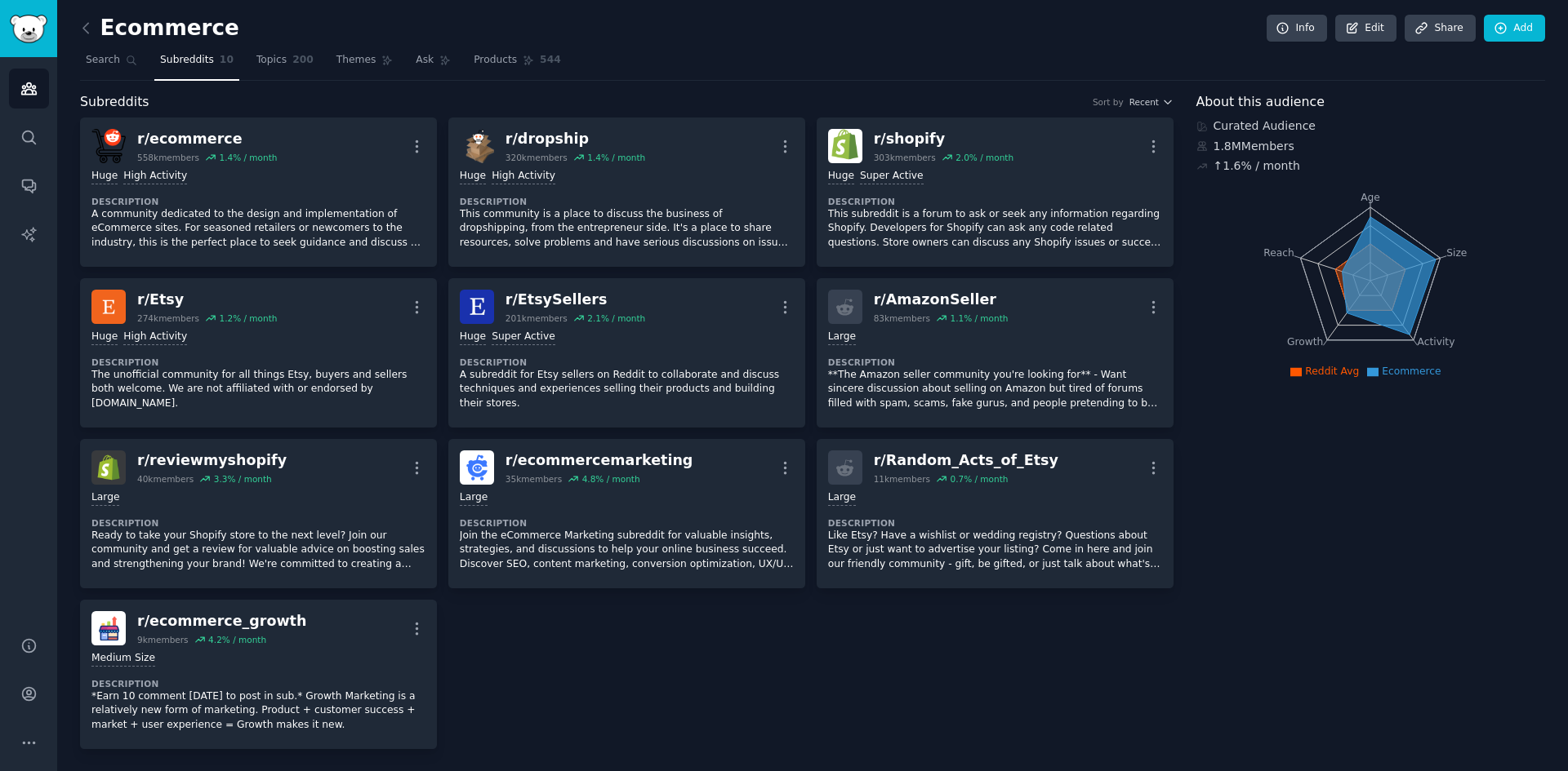
click at [864, 748] on div "r/ ecommerce 558k members 1.4 % / month More Huge High Activity Description A c…" at bounding box center [626, 433] width 1093 height 632
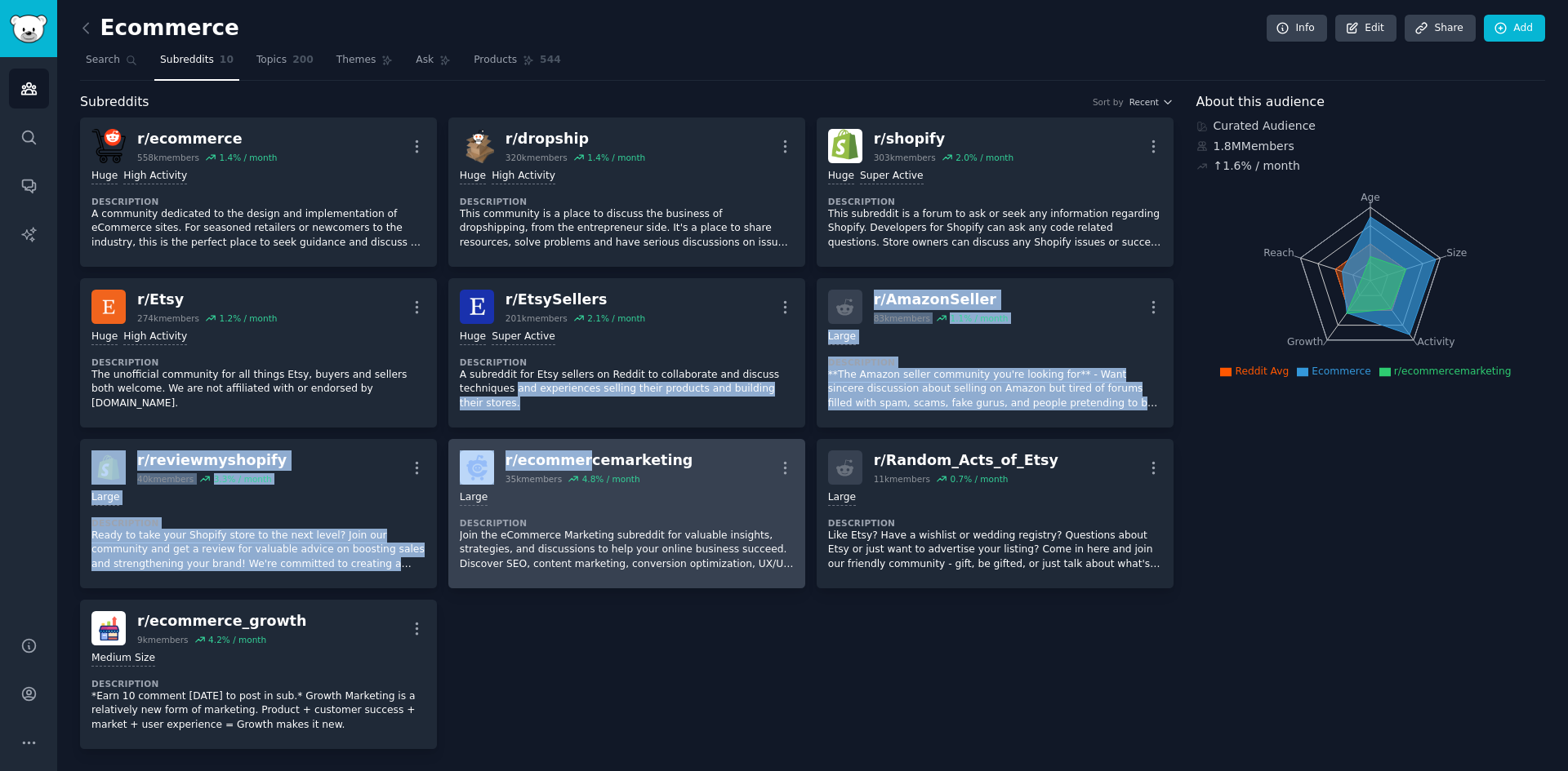
drag, startPoint x: 454, startPoint y: 429, endPoint x: 578, endPoint y: 464, distance: 128.8
click at [578, 464] on div "r/ ecommerce 558k members 1.4 % / month More Huge High Activity Description A c…" at bounding box center [626, 433] width 1093 height 632
click at [677, 471] on div "r/ ecommercemarketing 35k members 4.8 % / month More" at bounding box center [626, 468] width 334 height 34
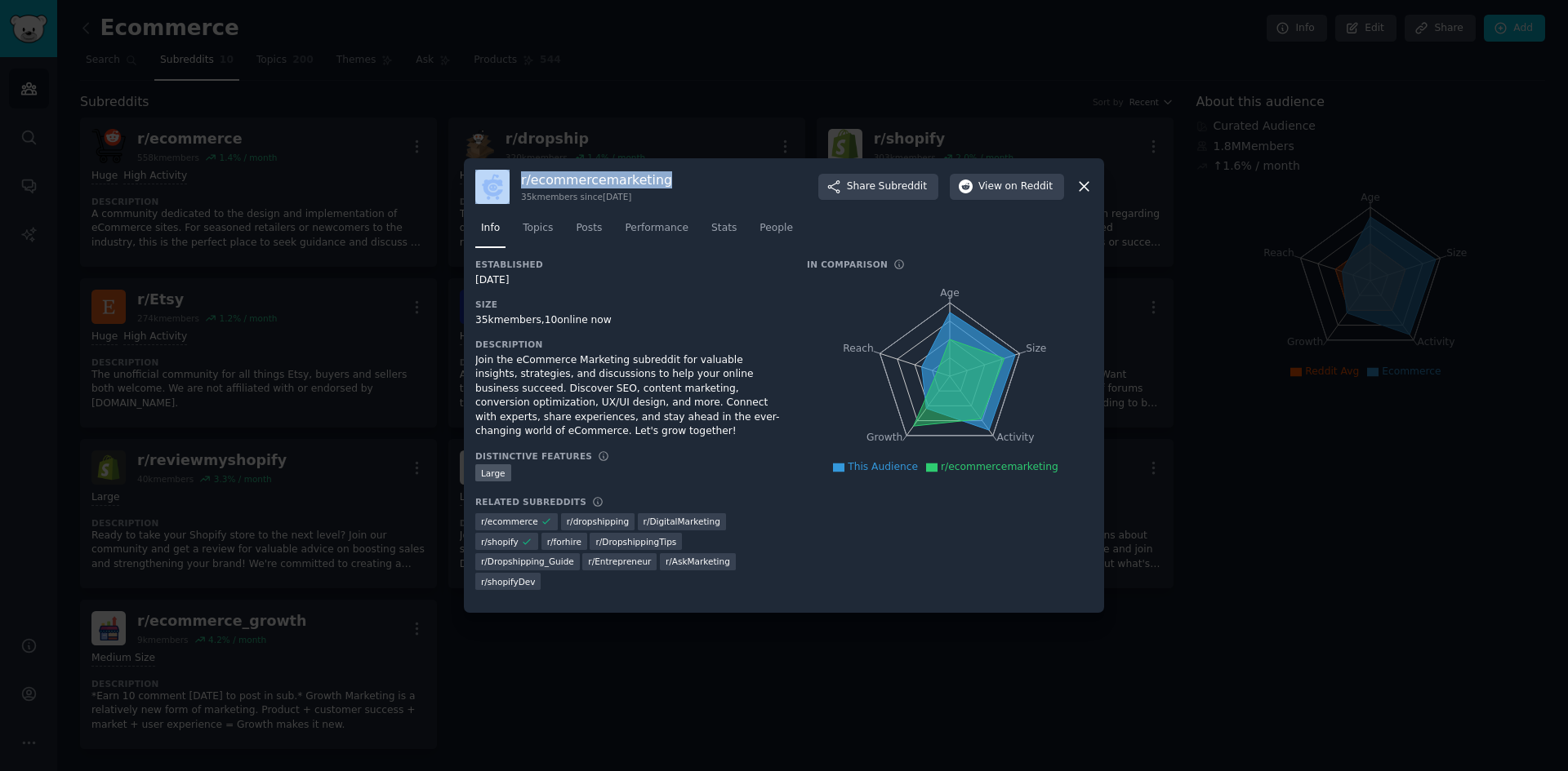
drag, startPoint x: 661, startPoint y: 179, endPoint x: 512, endPoint y: 190, distance: 149.4
click at [512, 190] on div "r/ ecommercemarketing 35k members since [DATE] Share Subreddit View on Reddit" at bounding box center [783, 187] width 618 height 34
copy div "r/ ecommercemarketing"
